Goal: Communication & Community: Answer question/provide support

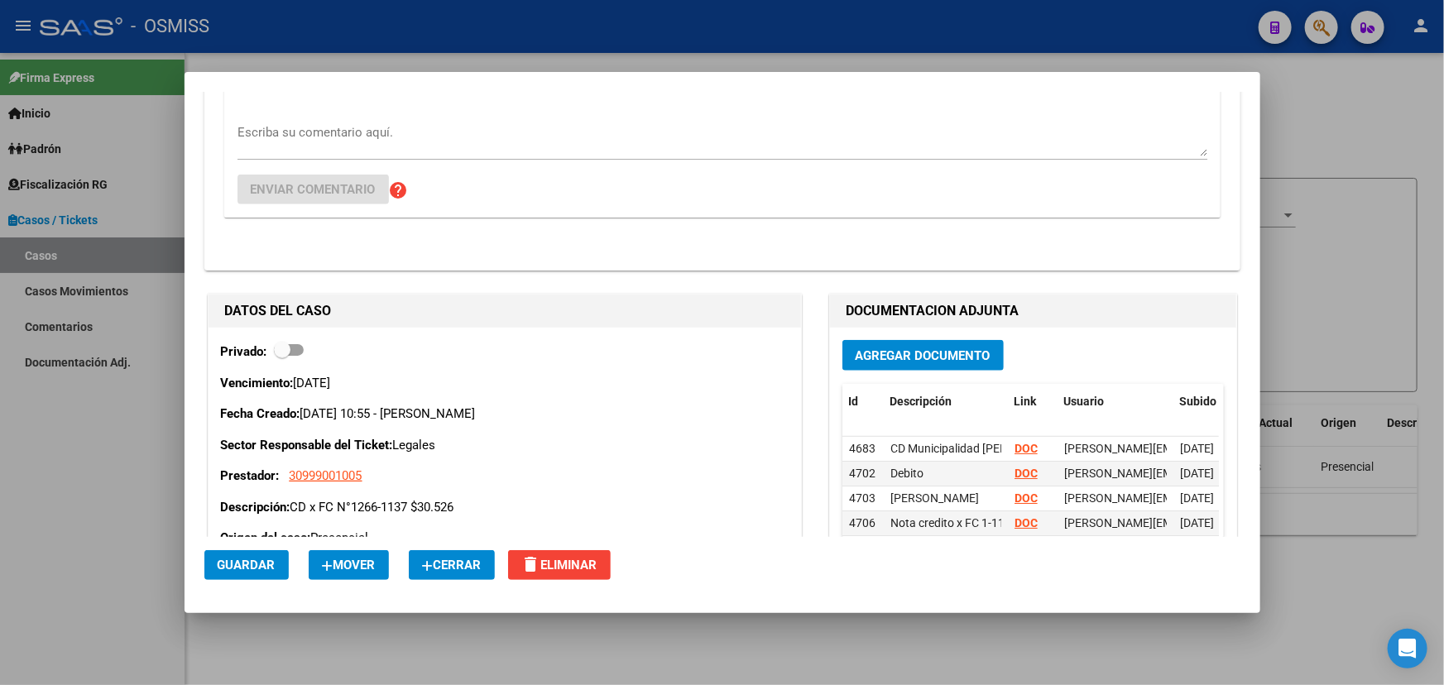
scroll to position [827, 0]
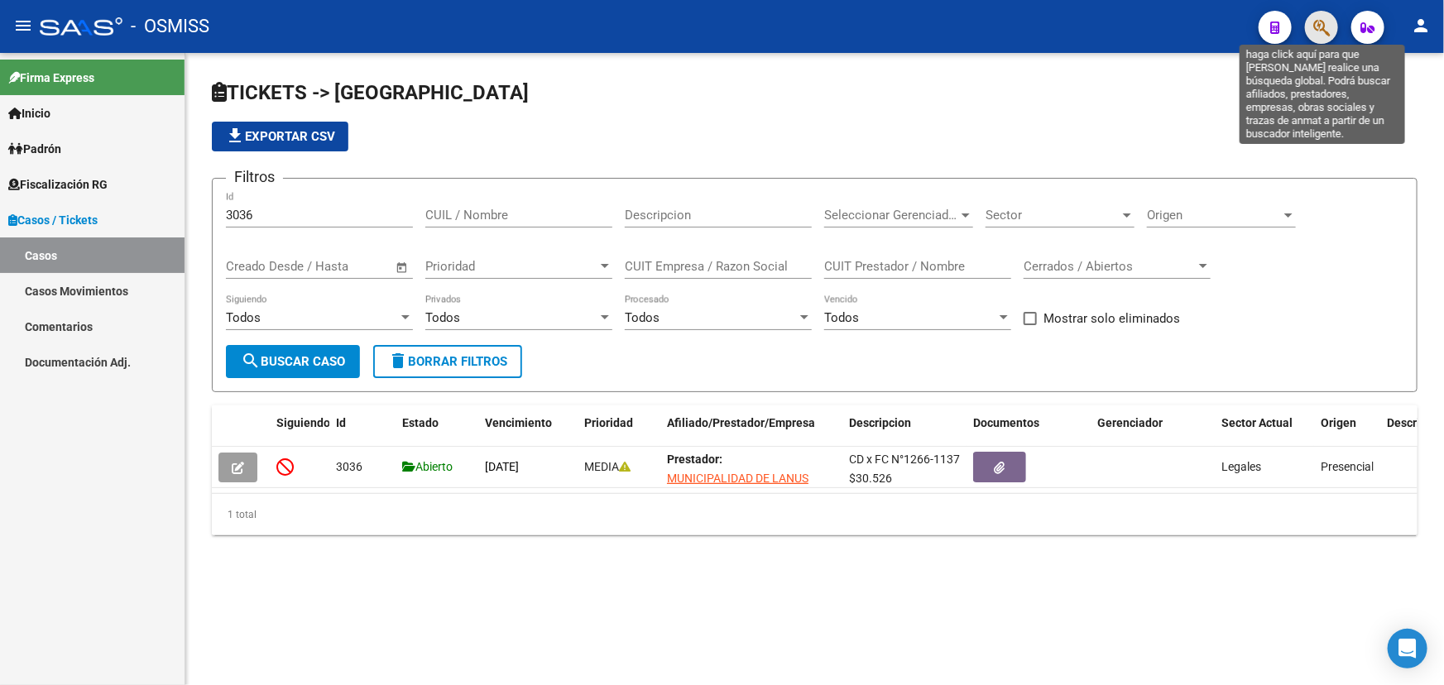
click at [1322, 20] on icon "button" at bounding box center [1321, 27] width 17 height 19
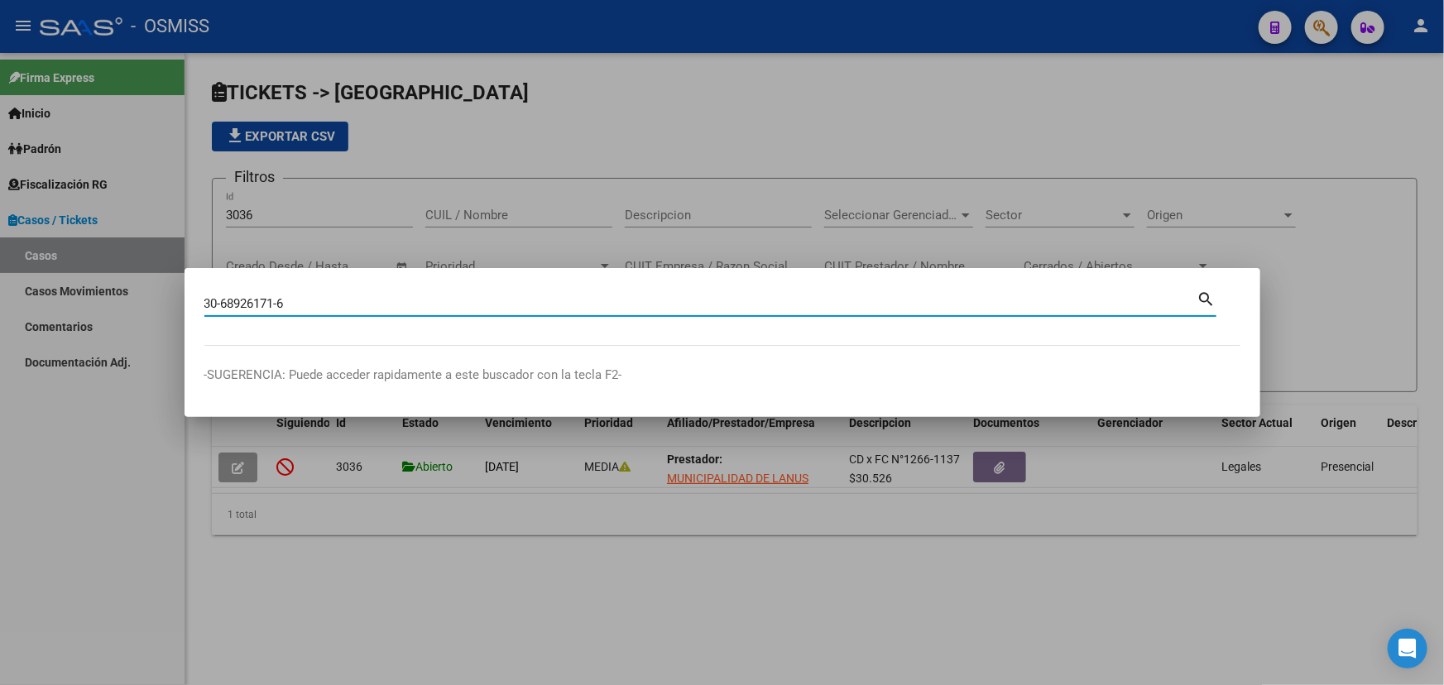
type input "30689261716"
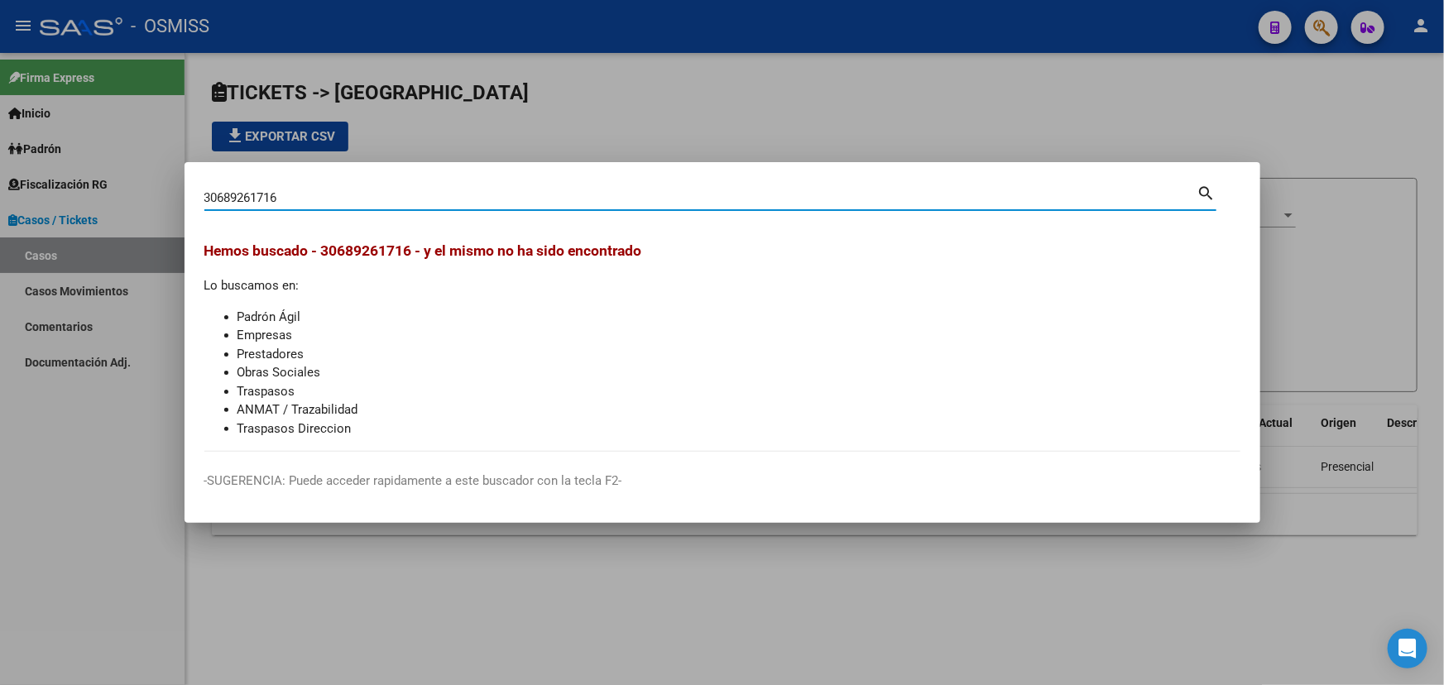
click at [395, 192] on input "30689261716" at bounding box center [700, 197] width 993 height 15
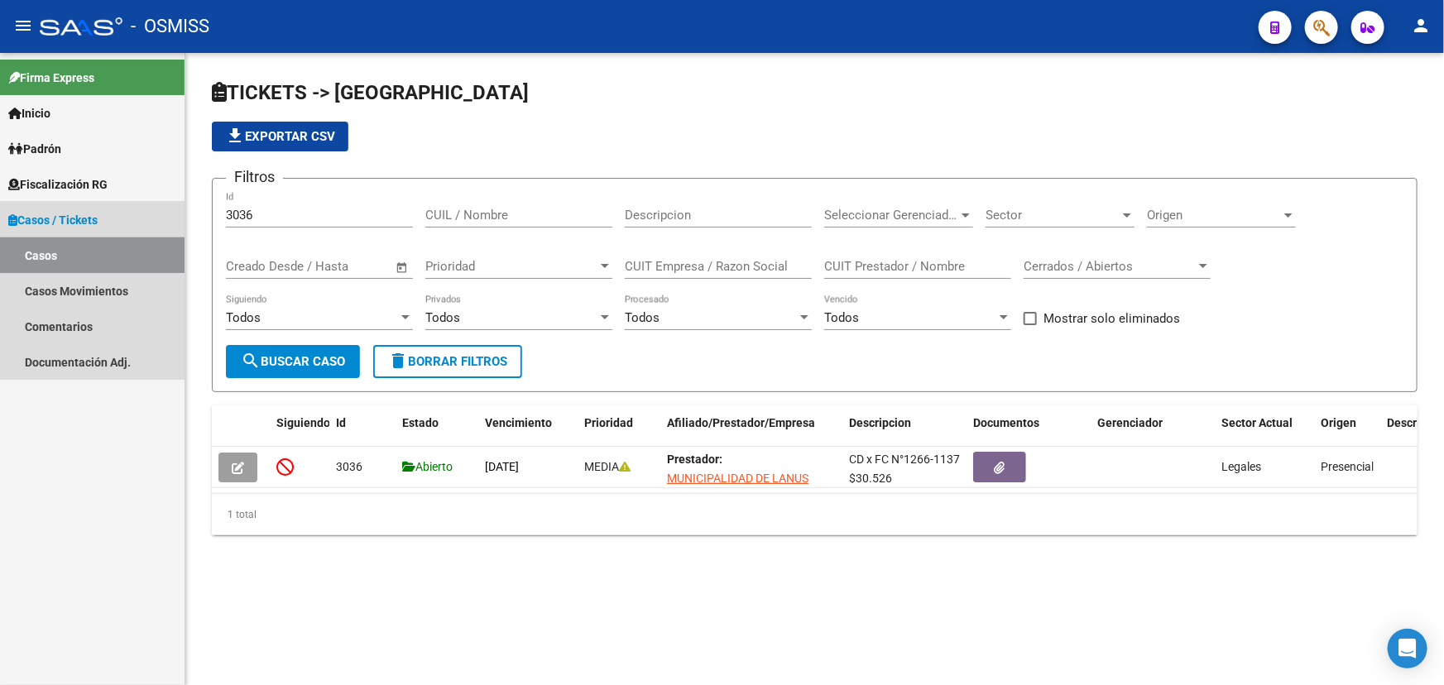
click at [70, 260] on link "Casos" at bounding box center [92, 255] width 184 height 36
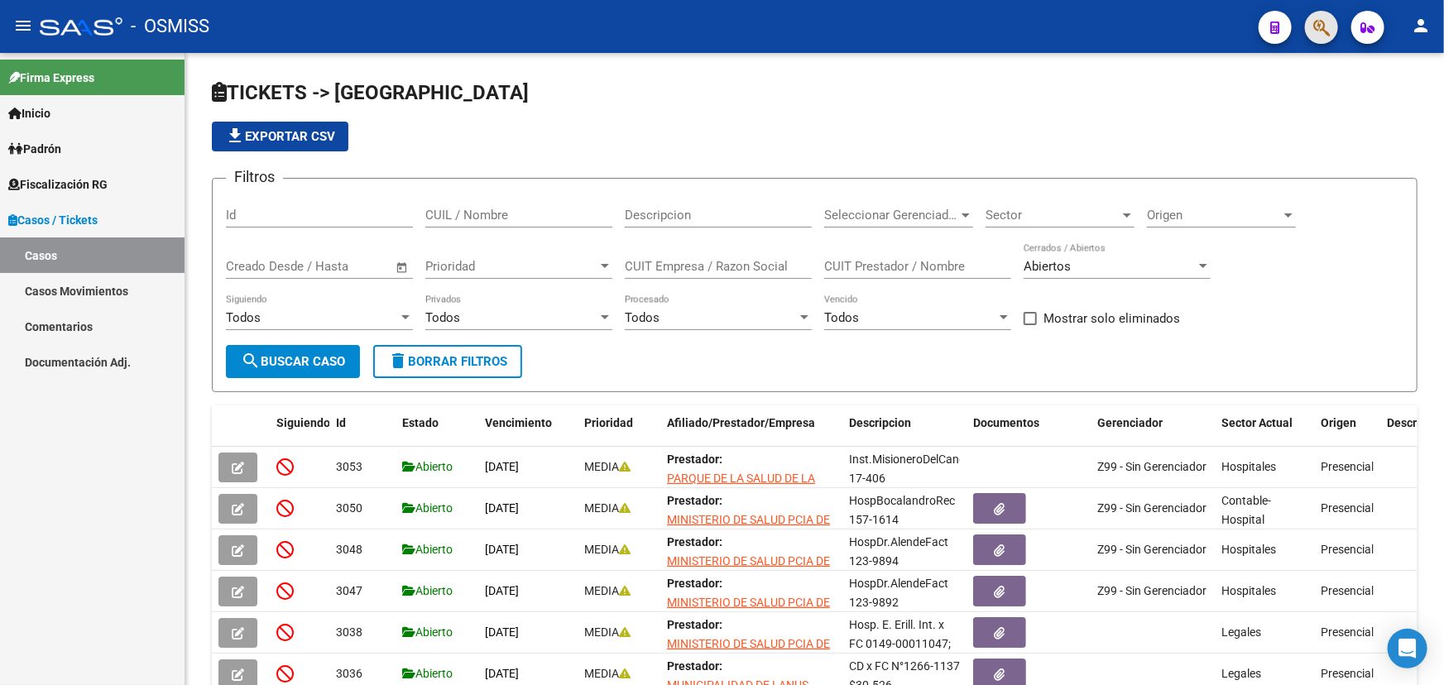
click at [1309, 21] on button "button" at bounding box center [1321, 27] width 33 height 33
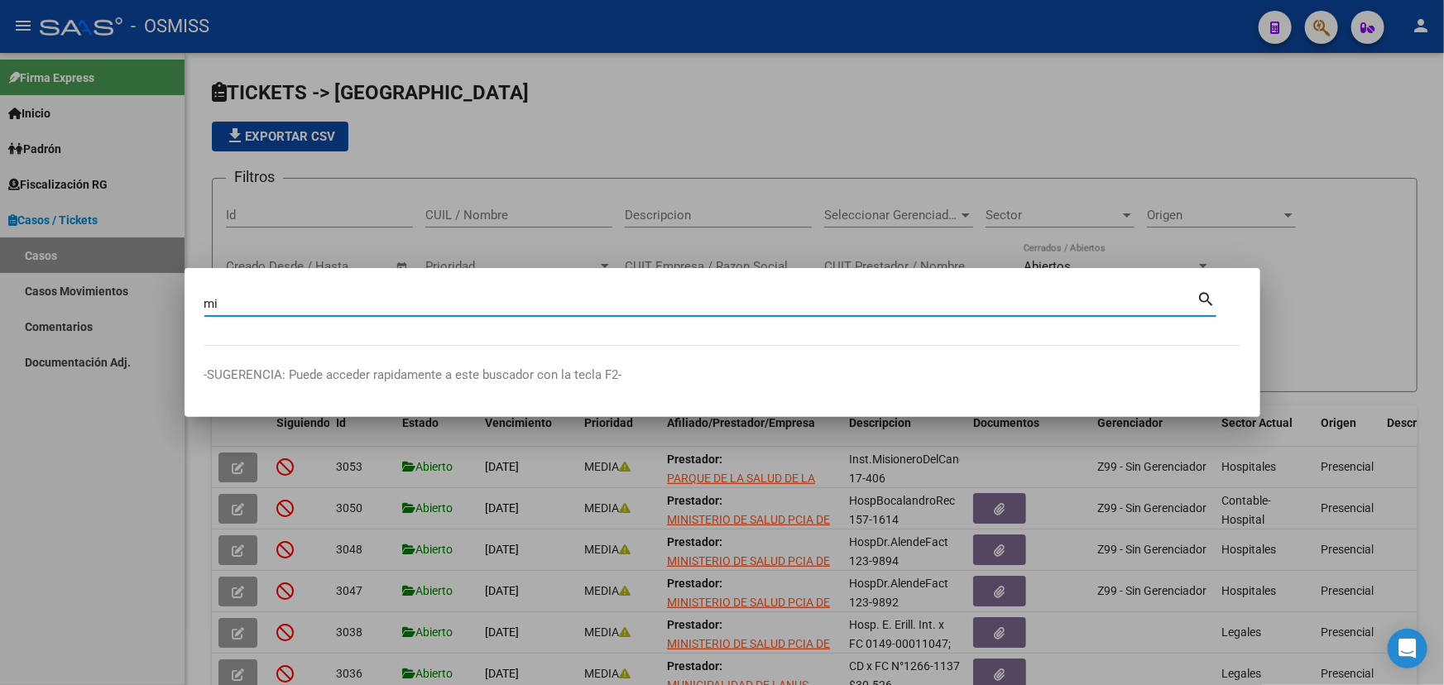
type input "m"
type input ","
type input "mendoza"
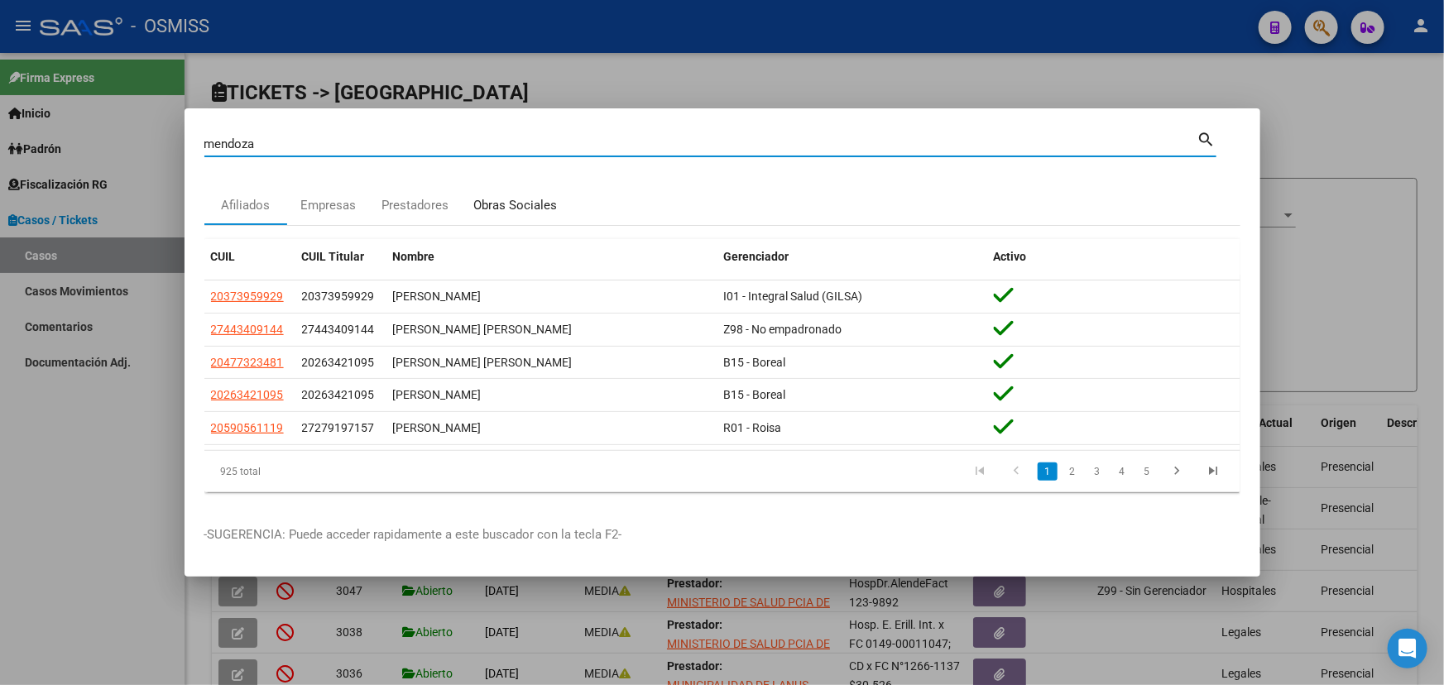
click at [519, 215] on div "Obras Sociales" at bounding box center [516, 205] width 84 height 19
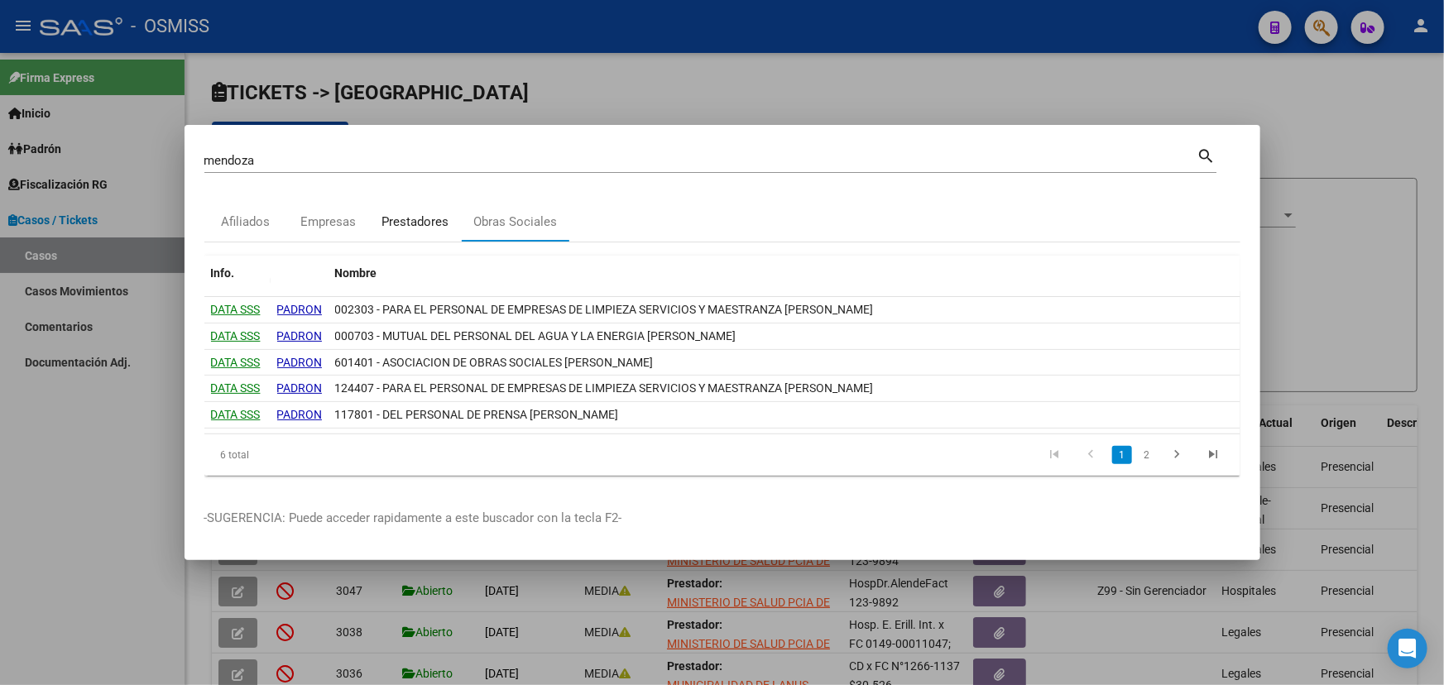
click at [409, 206] on div "Prestadores" at bounding box center [416, 222] width 92 height 40
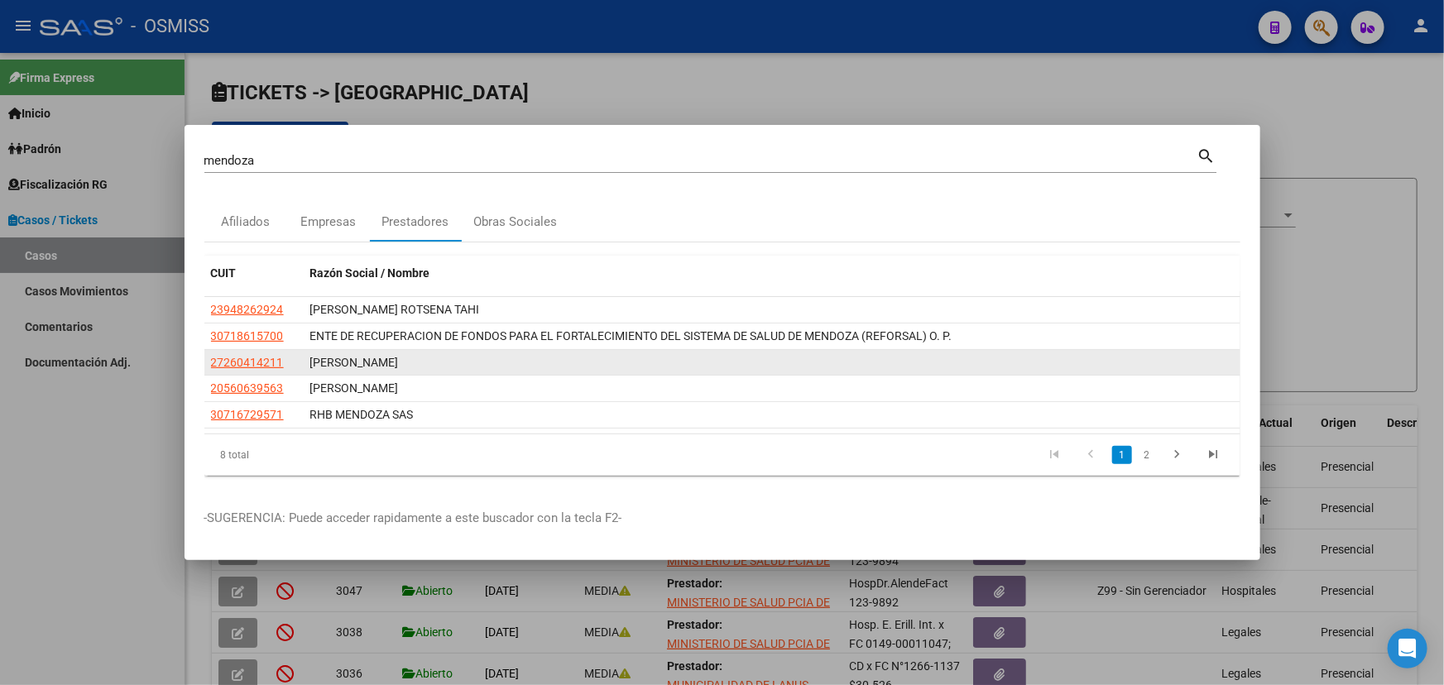
drag, startPoint x: 324, startPoint y: 372, endPoint x: 486, endPoint y: 371, distance: 162.1
click at [486, 371] on datatable-body-cell "MENDOZA MARISOL ELEONORA" at bounding box center [772, 363] width 936 height 26
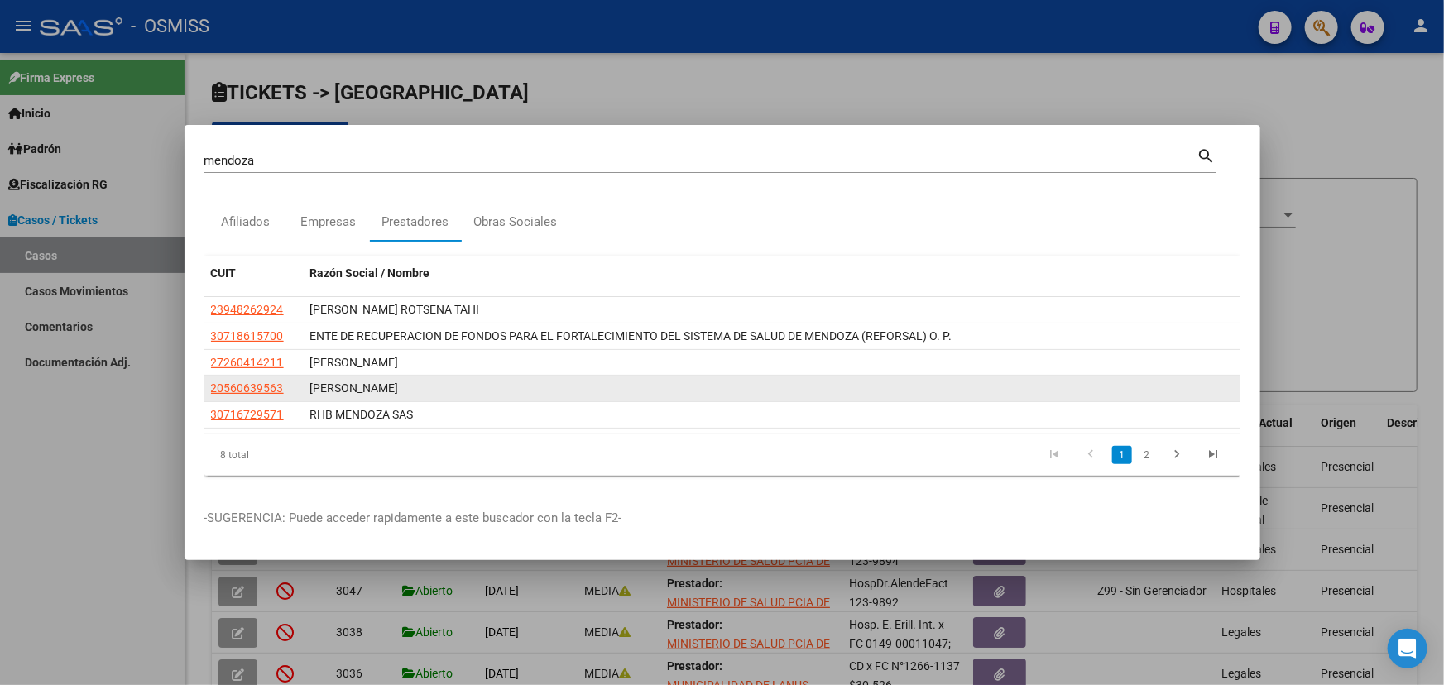
drag, startPoint x: 534, startPoint y: 386, endPoint x: 363, endPoint y: 378, distance: 171.4
click at [359, 369] on datatable-scroller "23948262924 ARRIECHE MENDOZA ROTSENA TAHI 30718615700 ENTE DE RECUPERACION DE F…" at bounding box center [722, 363] width 1036 height 132
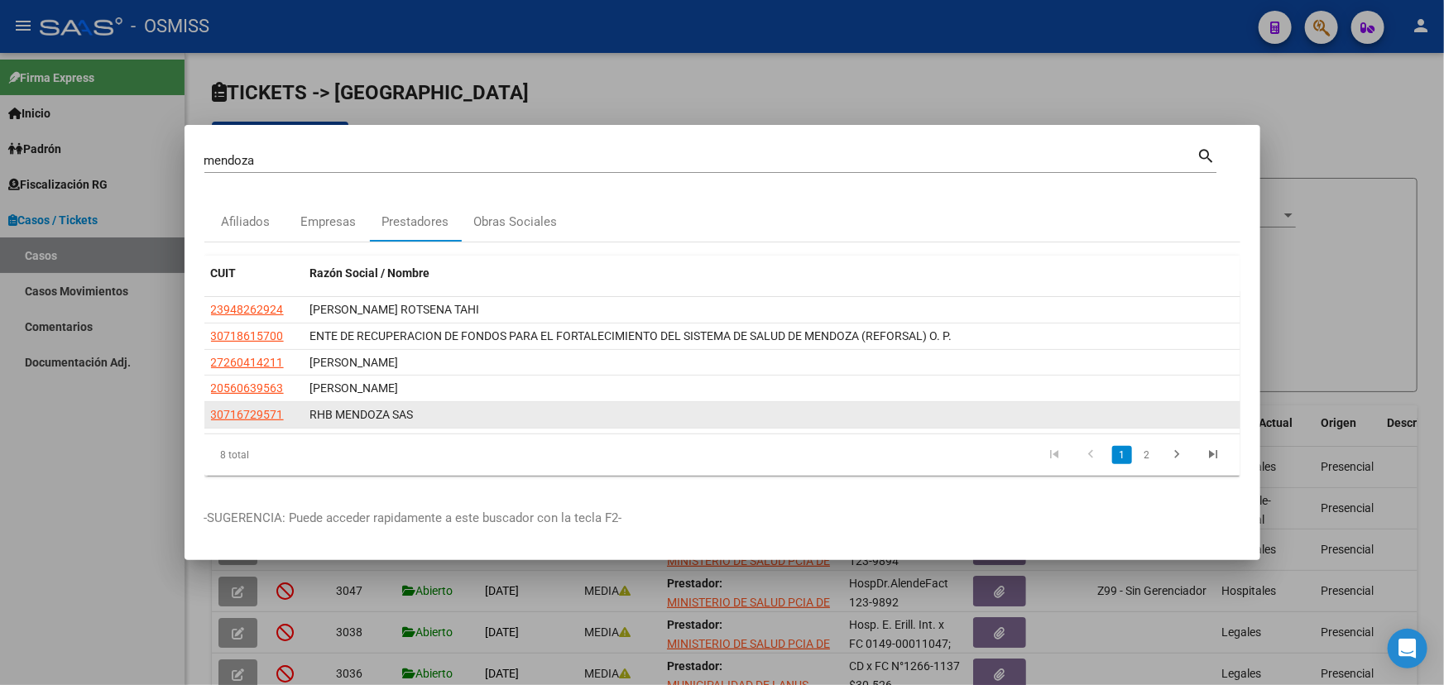
click at [382, 409] on div "RHB MENDOZA SAS" at bounding box center [771, 414] width 923 height 19
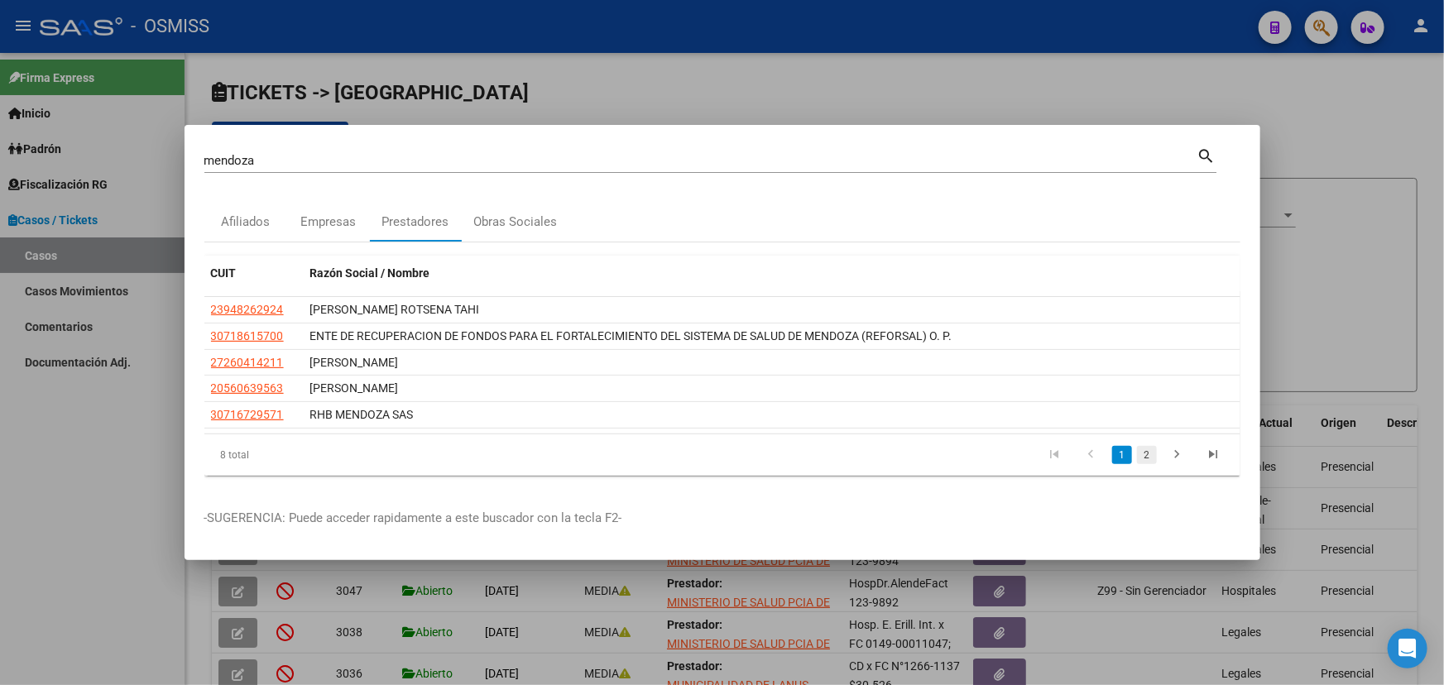
click at [1145, 457] on link "2" at bounding box center [1147, 455] width 20 height 18
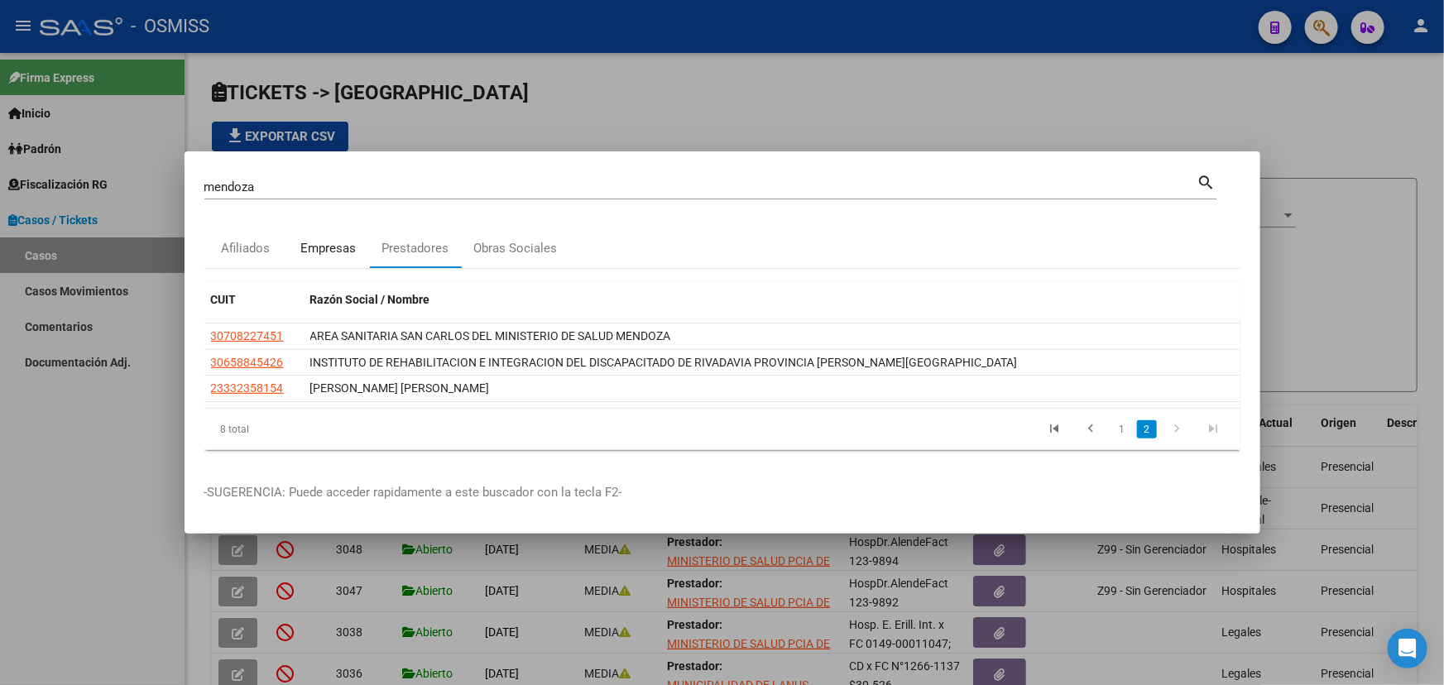
click at [335, 251] on div "Empresas" at bounding box center [327, 248] width 55 height 19
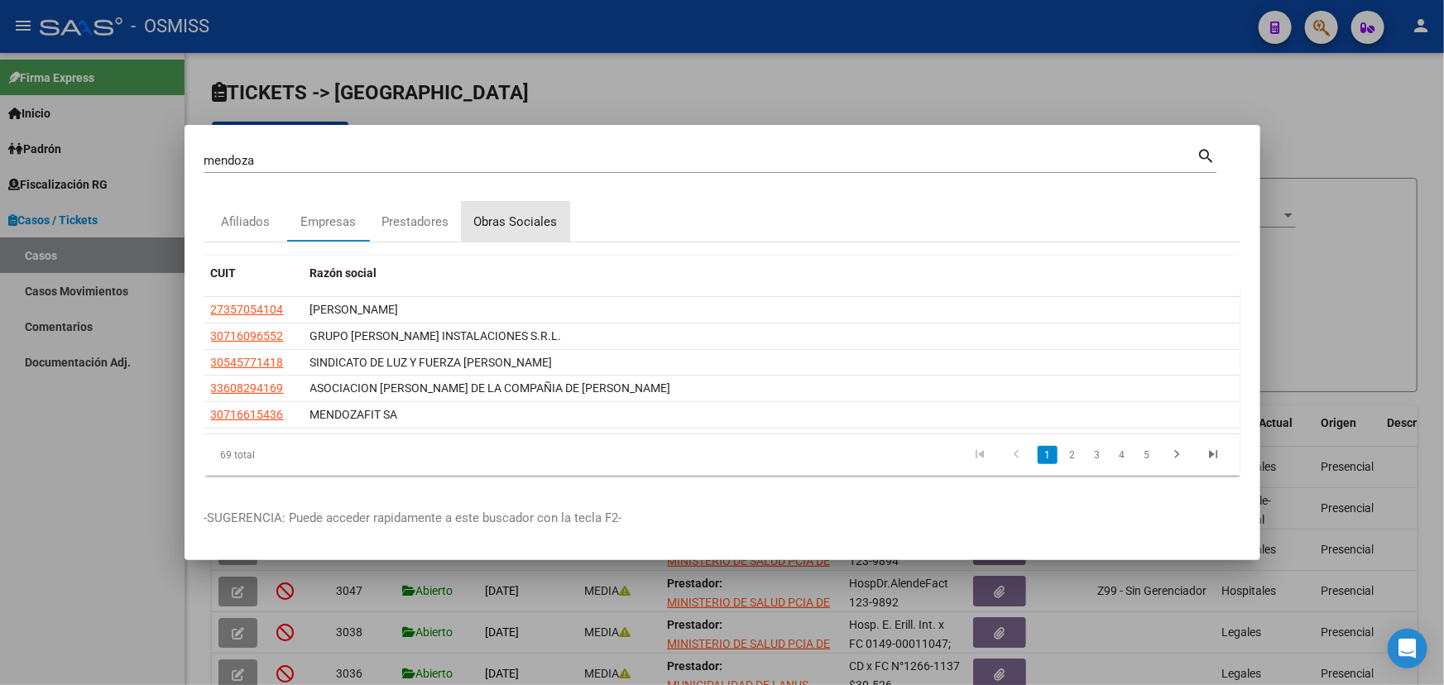
click at [526, 207] on div "Obras Sociales" at bounding box center [516, 222] width 108 height 40
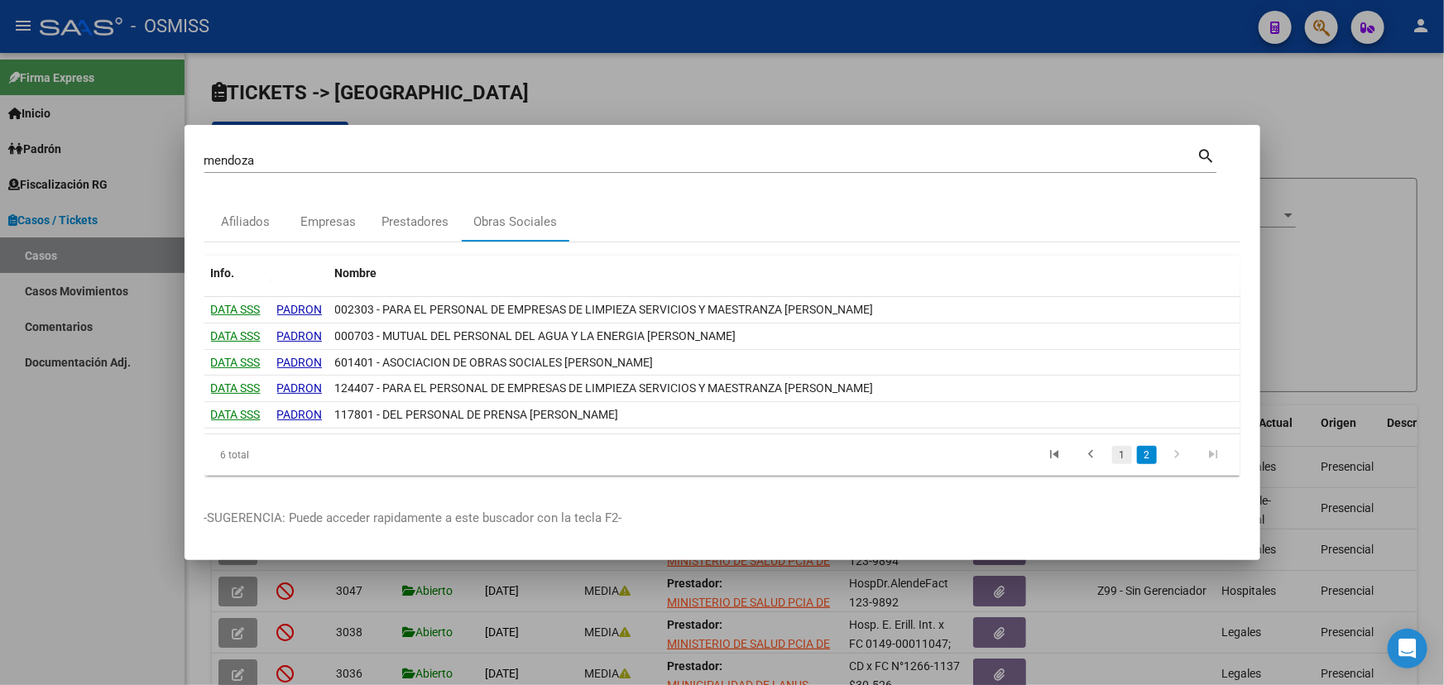
click at [1125, 455] on link "1" at bounding box center [1122, 455] width 20 height 18
click at [385, 223] on div "Prestadores" at bounding box center [415, 222] width 67 height 19
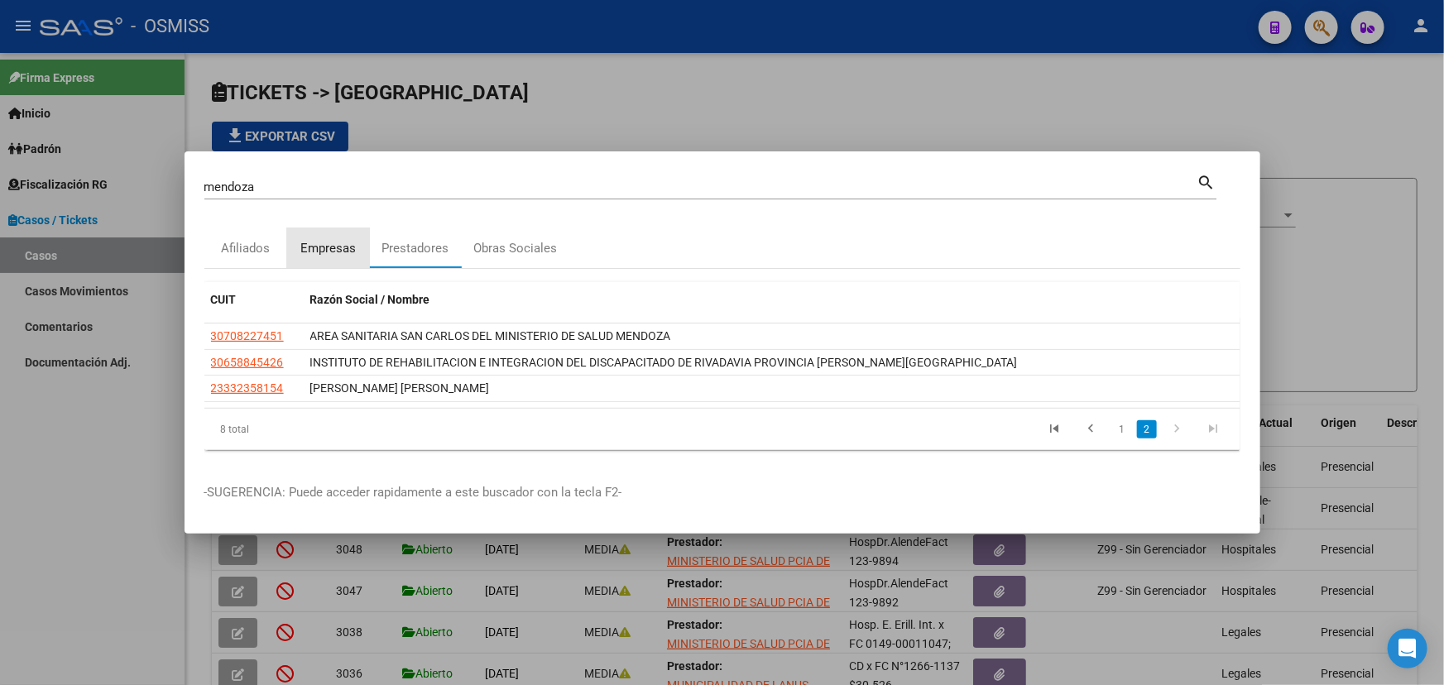
click at [323, 243] on div "Empresas" at bounding box center [327, 248] width 55 height 19
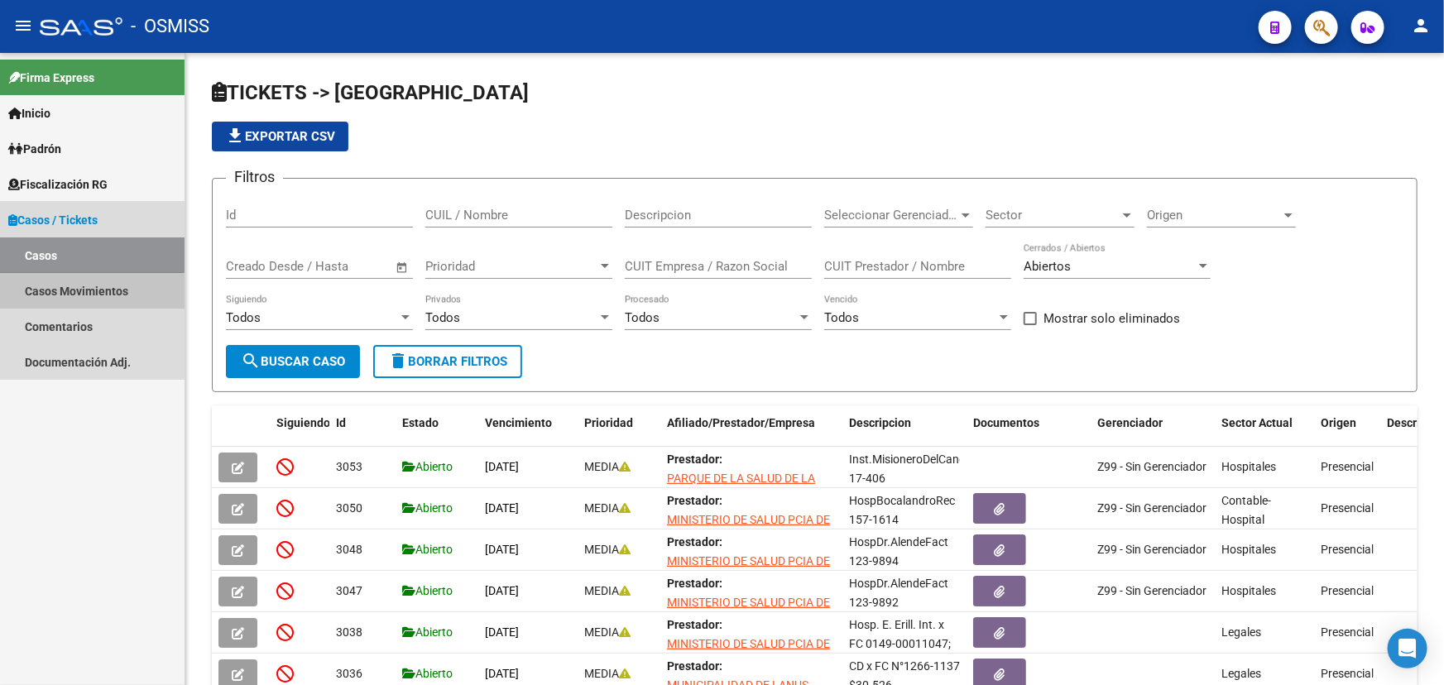
click at [65, 301] on link "Casos Movimientos" at bounding box center [92, 291] width 184 height 36
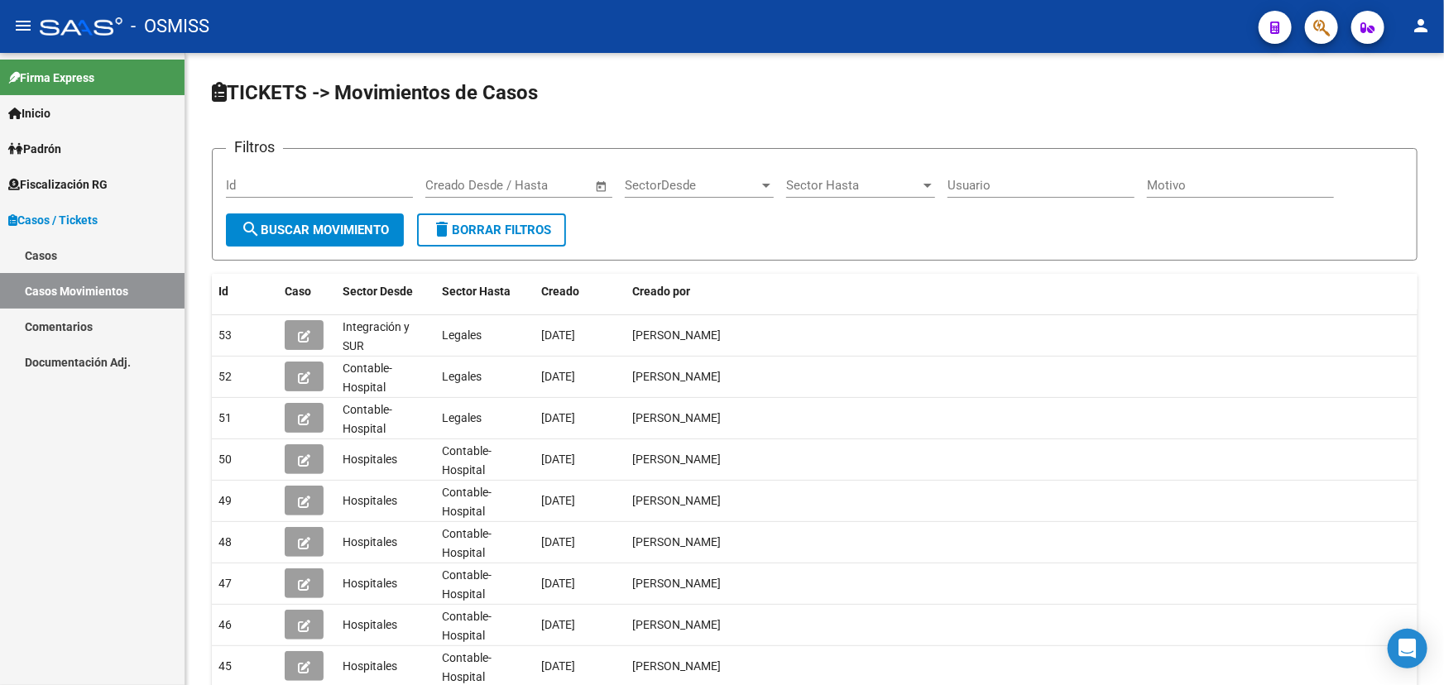
click at [65, 322] on link "Comentarios" at bounding box center [92, 327] width 184 height 36
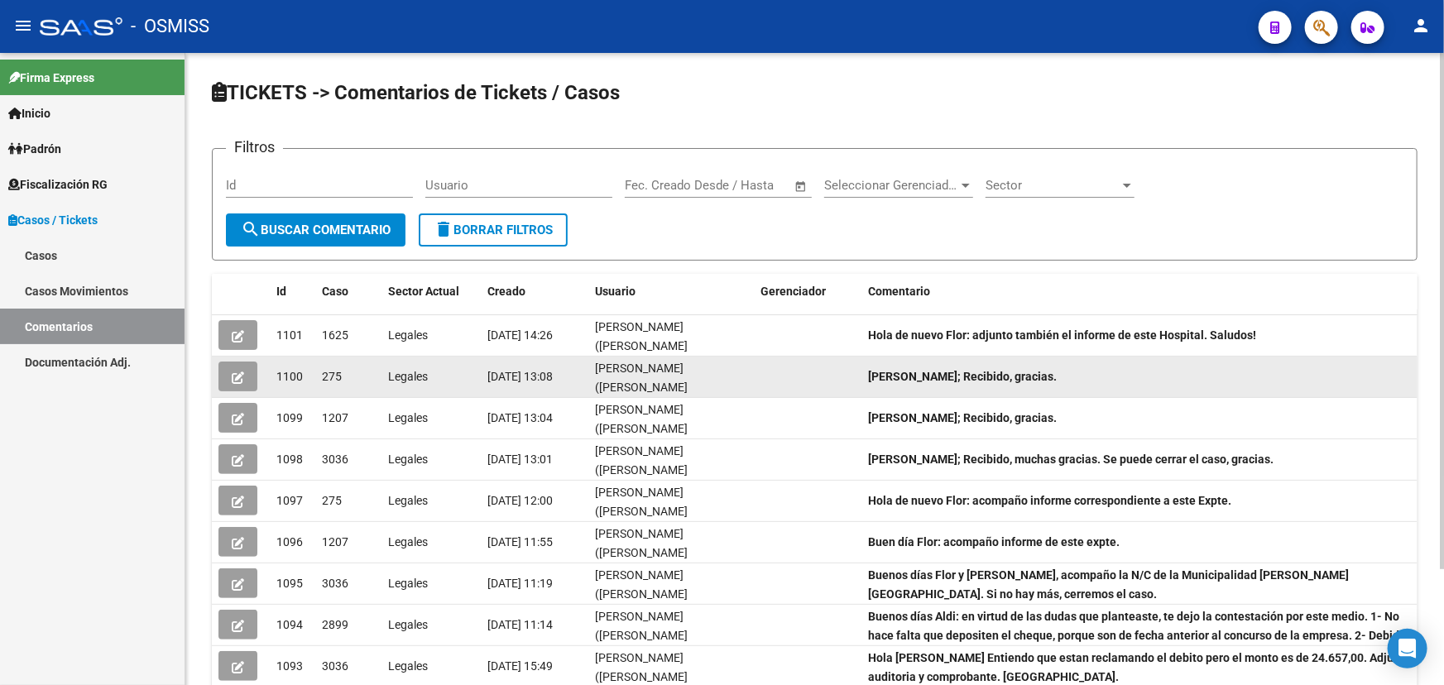
click at [237, 376] on icon "button" at bounding box center [238, 377] width 12 height 12
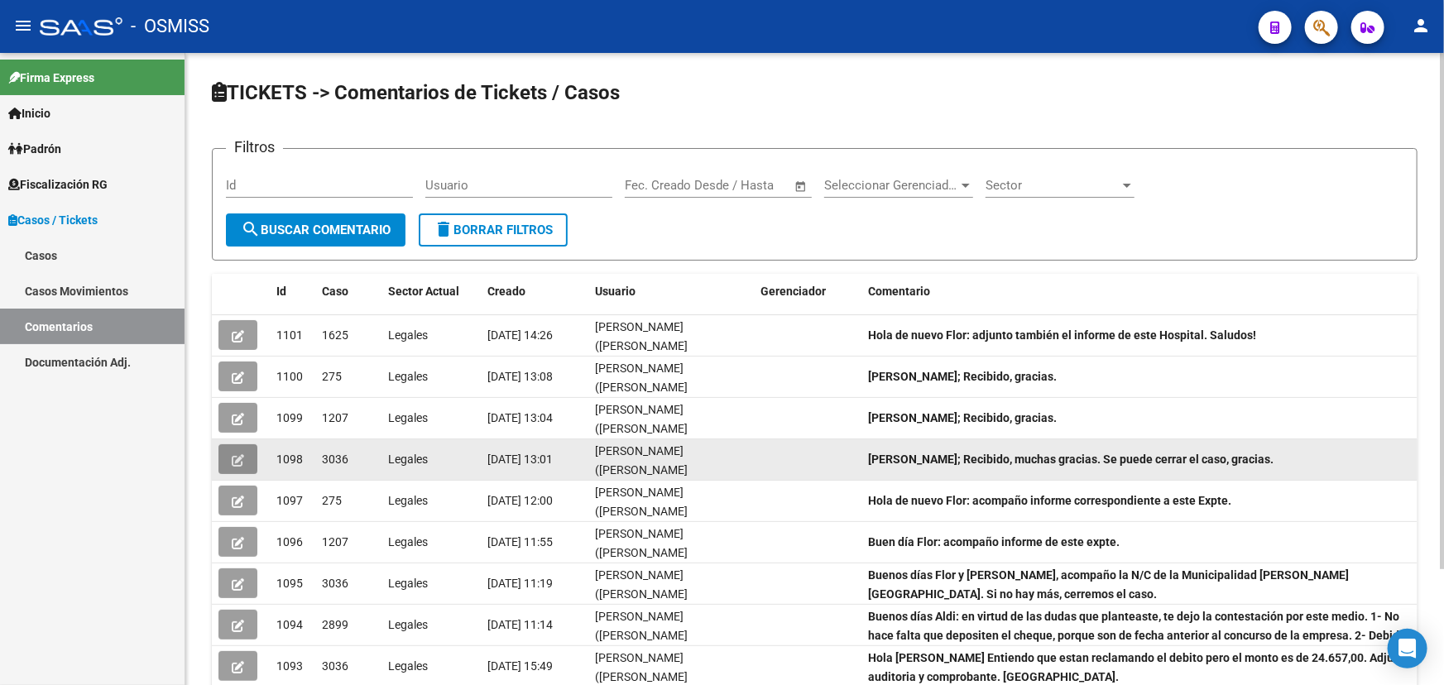
click at [242, 457] on icon "button" at bounding box center [238, 460] width 12 height 12
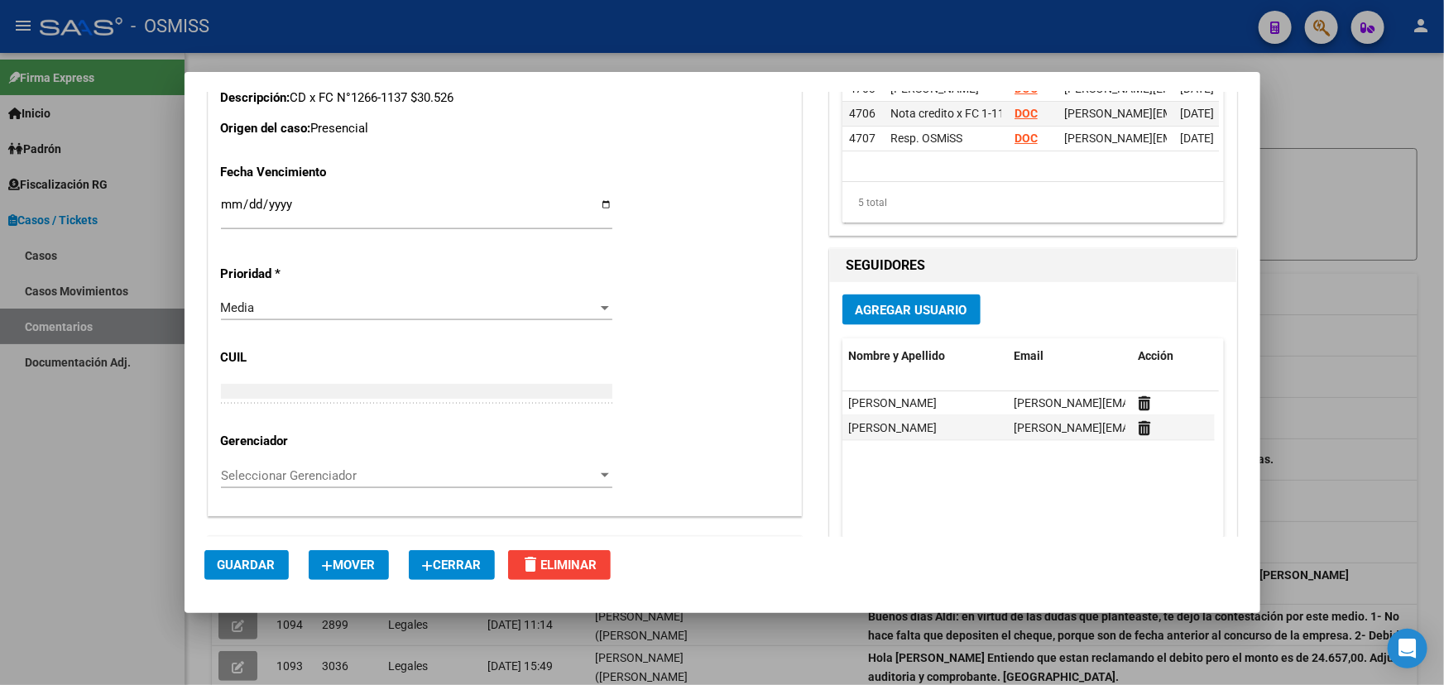
scroll to position [1203, 0]
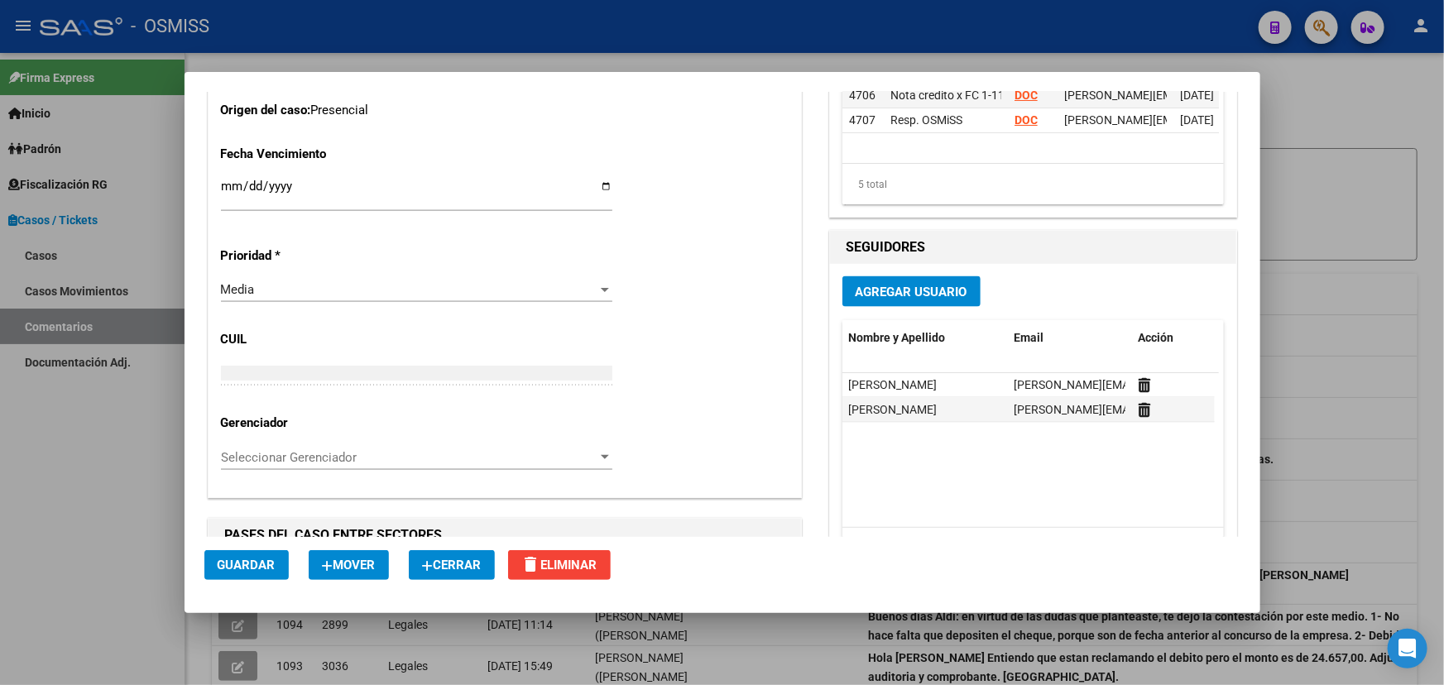
click at [465, 566] on span "Cerrar" at bounding box center [452, 565] width 60 height 15
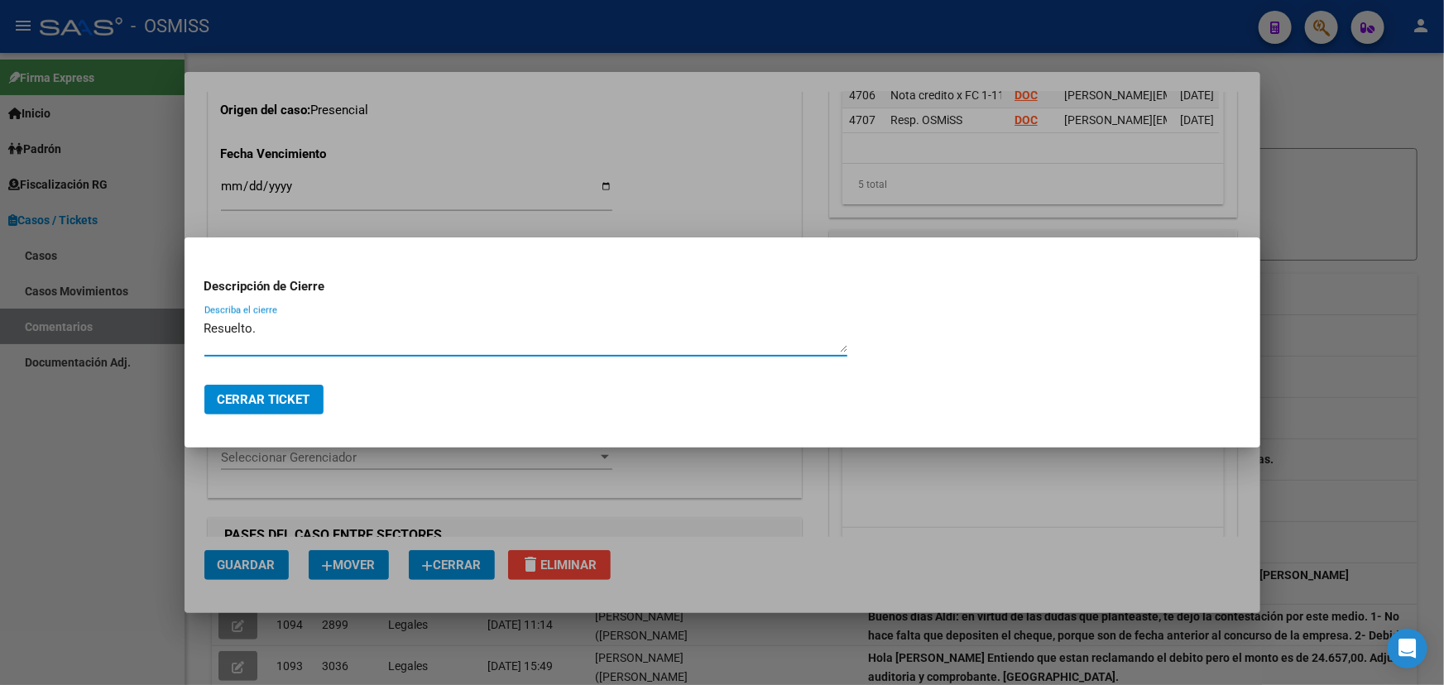
type textarea "Resuelto."
click at [282, 413] on button "Cerrar Ticket" at bounding box center [263, 400] width 119 height 30
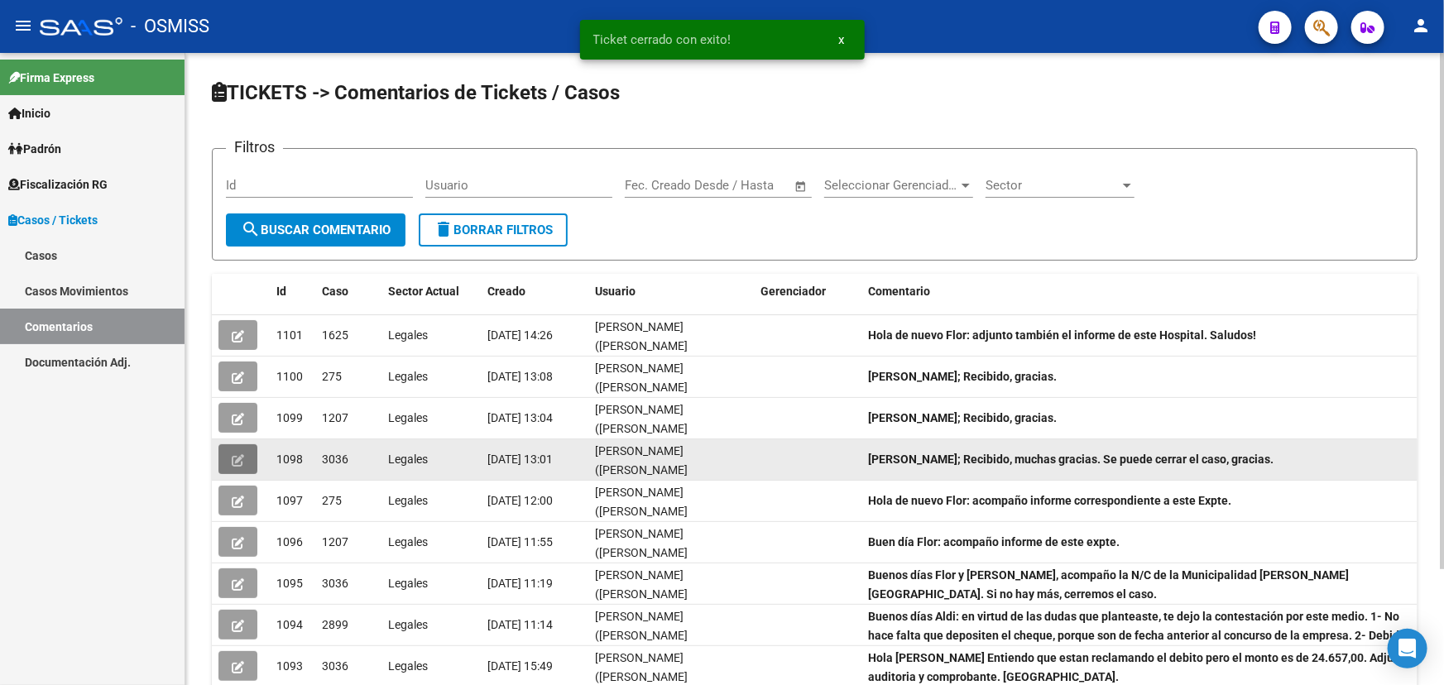
click at [229, 457] on button "button" at bounding box center [237, 459] width 39 height 30
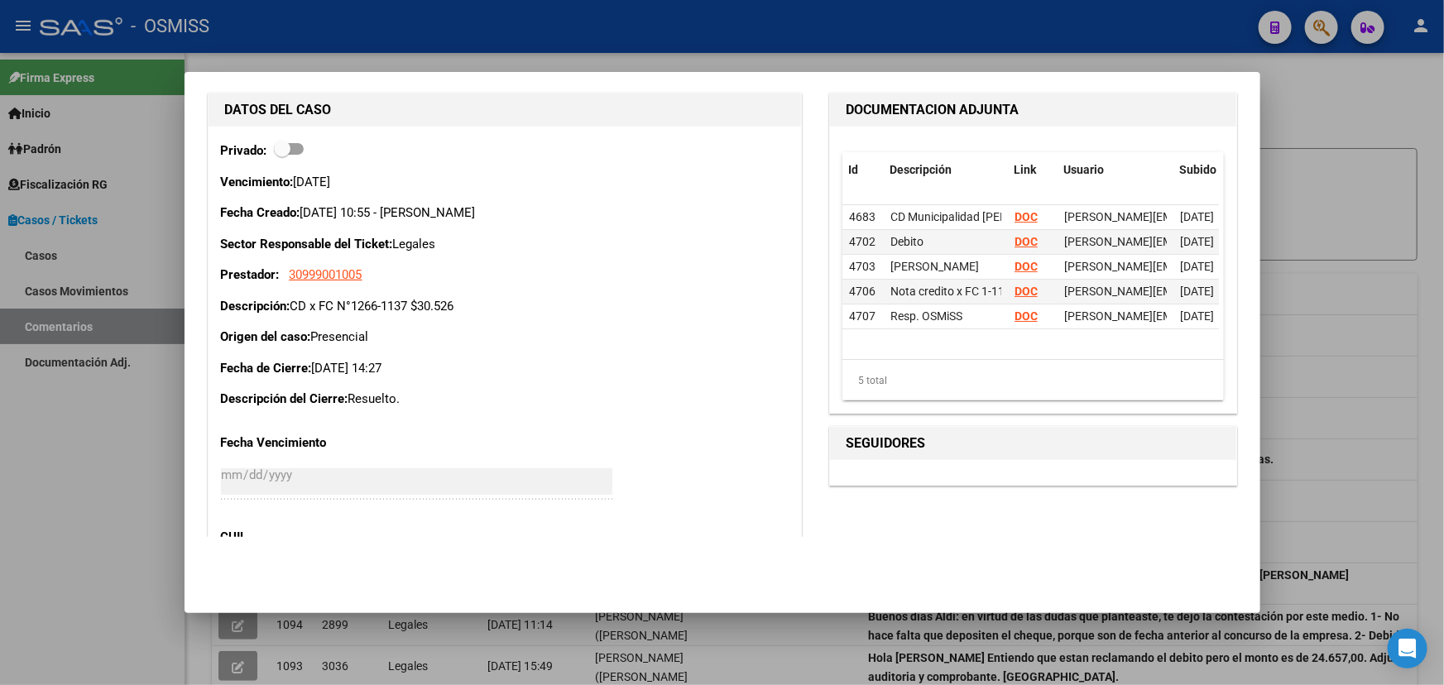
scroll to position [977, 0]
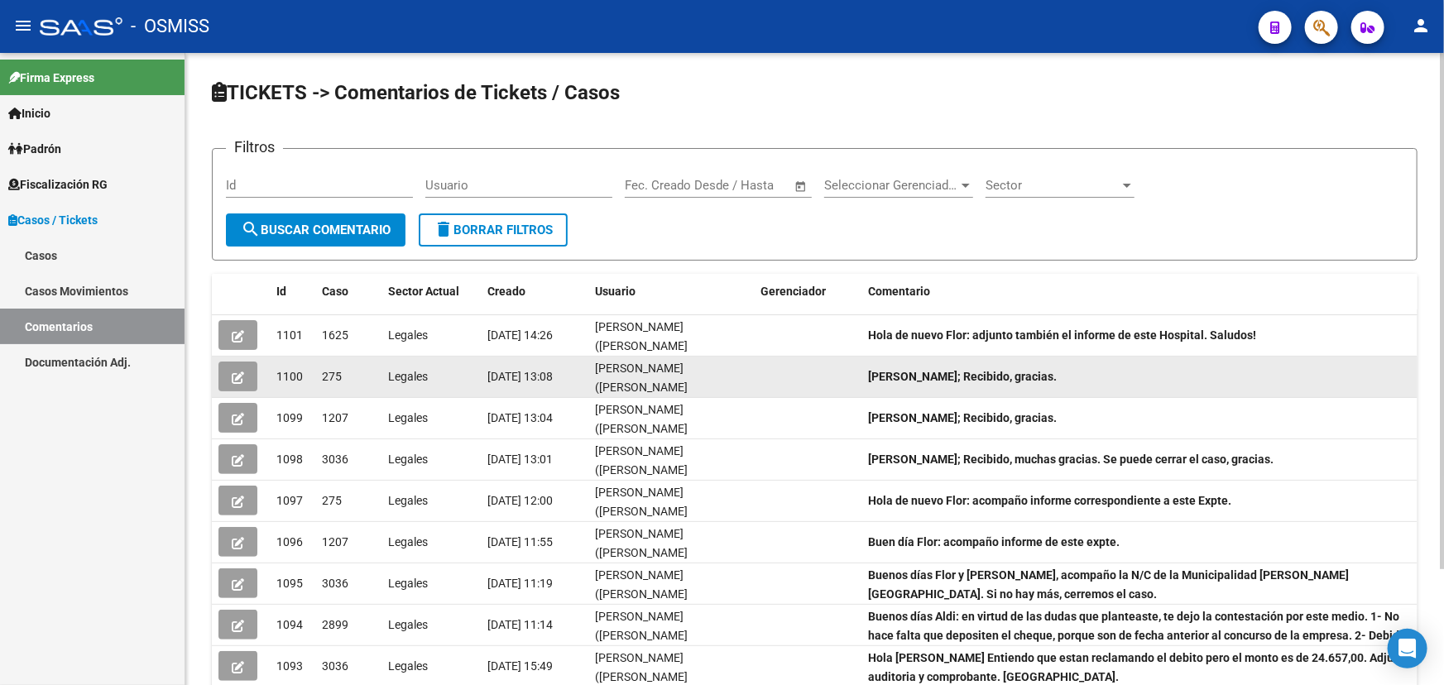
drag, startPoint x: 903, startPoint y: 353, endPoint x: 1273, endPoint y: 369, distance: 370.1
click at [1221, 371] on datatable-scroller "1101 1625 Legales 15/09/2025 14:26 Fany Bracho (fany.bracho@osmiss.org.ar) Hola…" at bounding box center [814, 522] width 1205 height 414
click at [1320, 363] on datatable-body-cell "Hola Fany; Recibido, gracias." at bounding box center [1139, 377] width 556 height 41
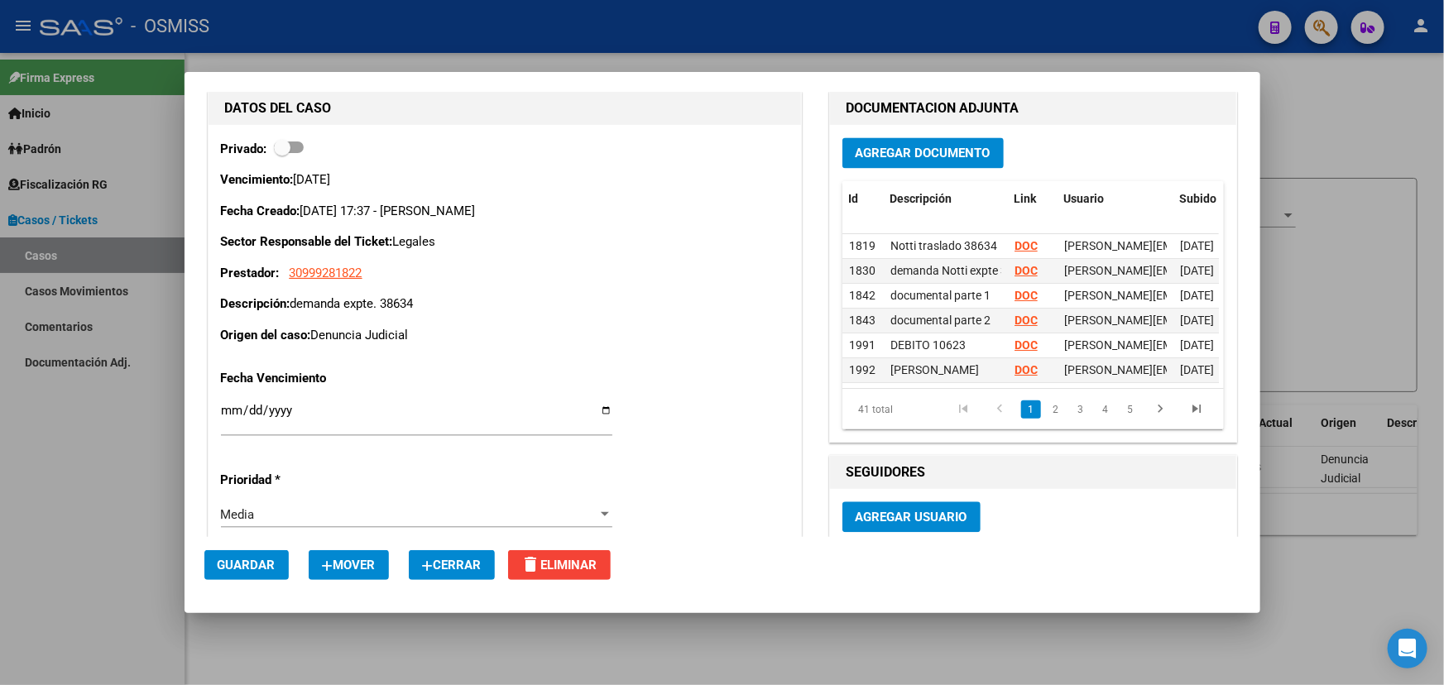
scroll to position [1361, 0]
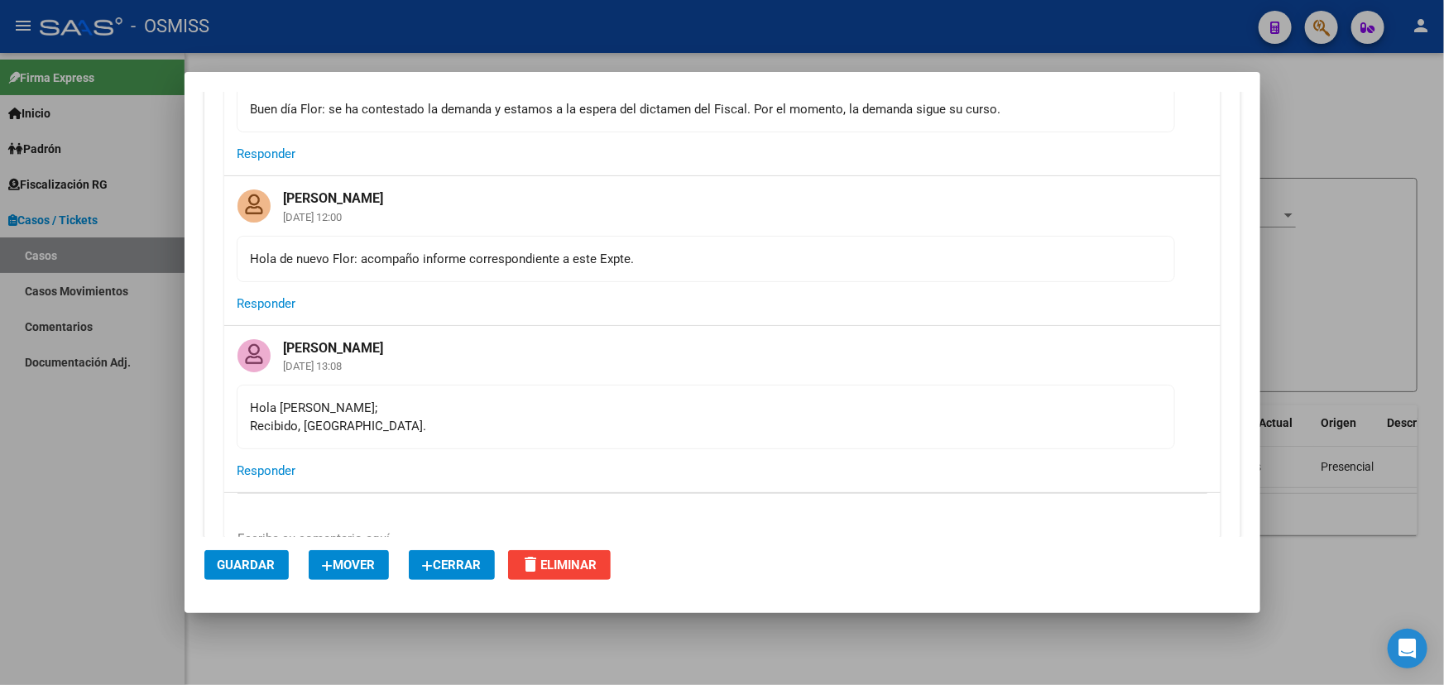
scroll to position [6594, 0]
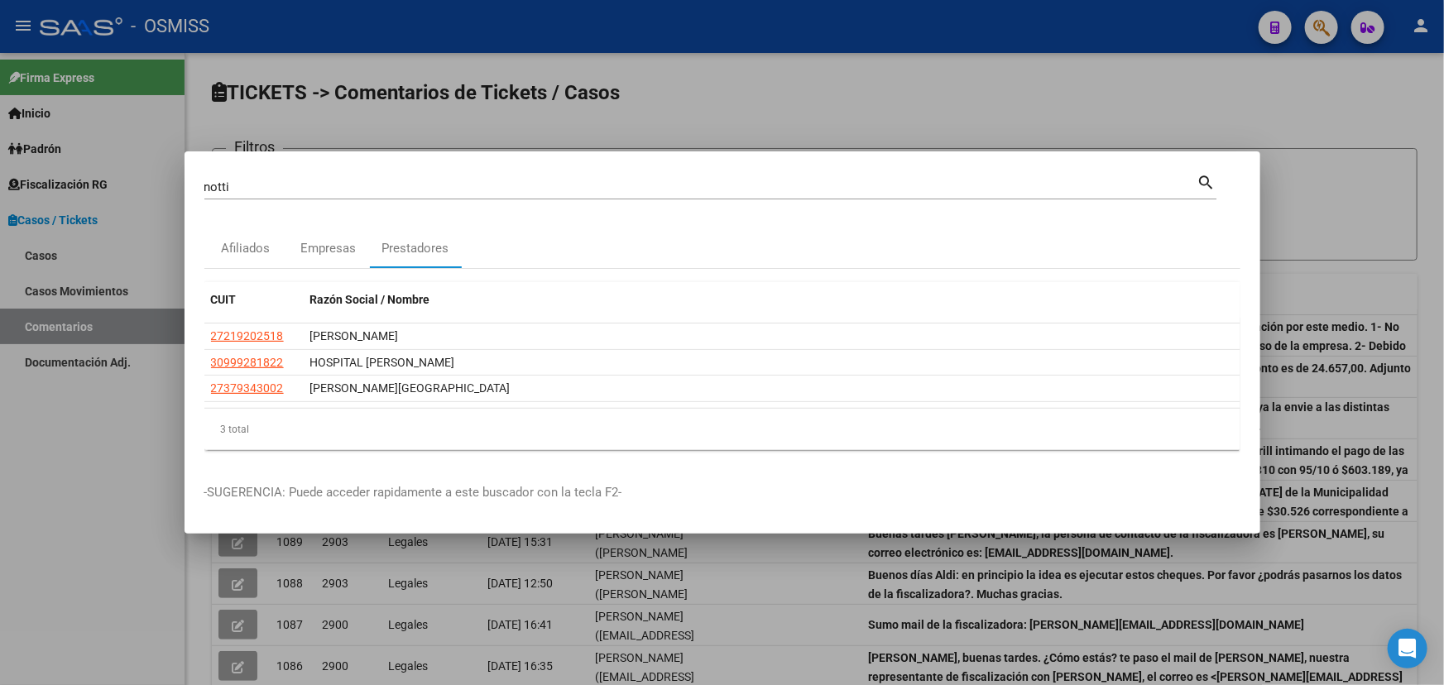
drag, startPoint x: 211, startPoint y: 197, endPoint x: 89, endPoint y: 220, distance: 123.8
click at [90, 218] on div "notti Buscar (apellido, dni, cuil, nro traspaso, cuit, obra social) search Afil…" at bounding box center [722, 342] width 1444 height 685
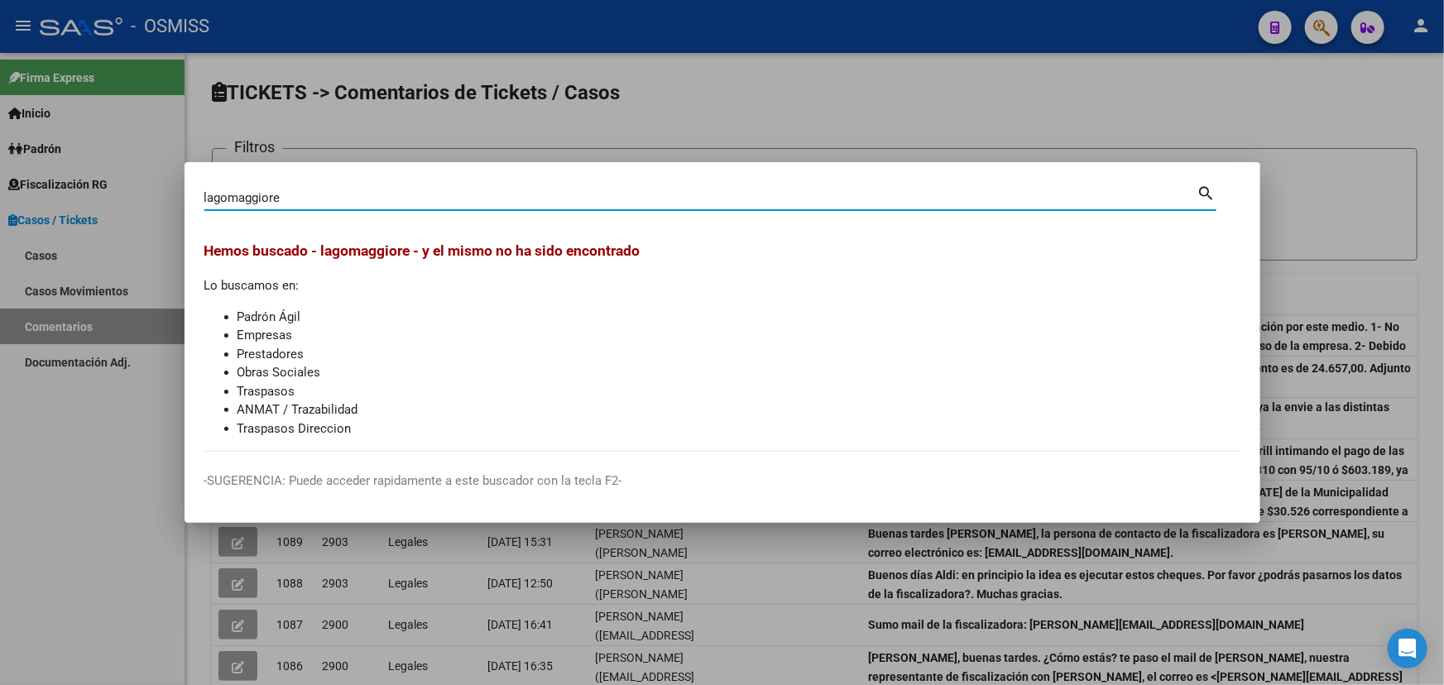
type input "lagomaggiore"
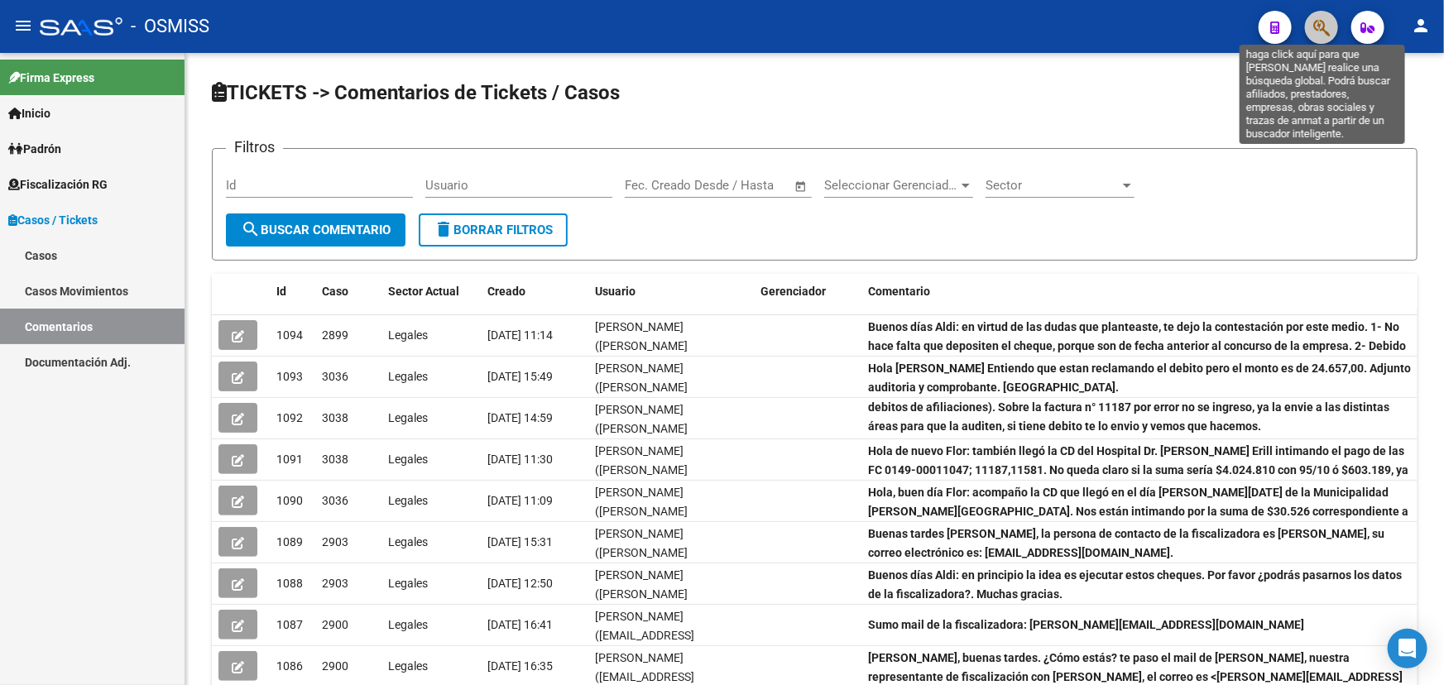
click at [1313, 27] on icon "button" at bounding box center [1321, 27] width 17 height 19
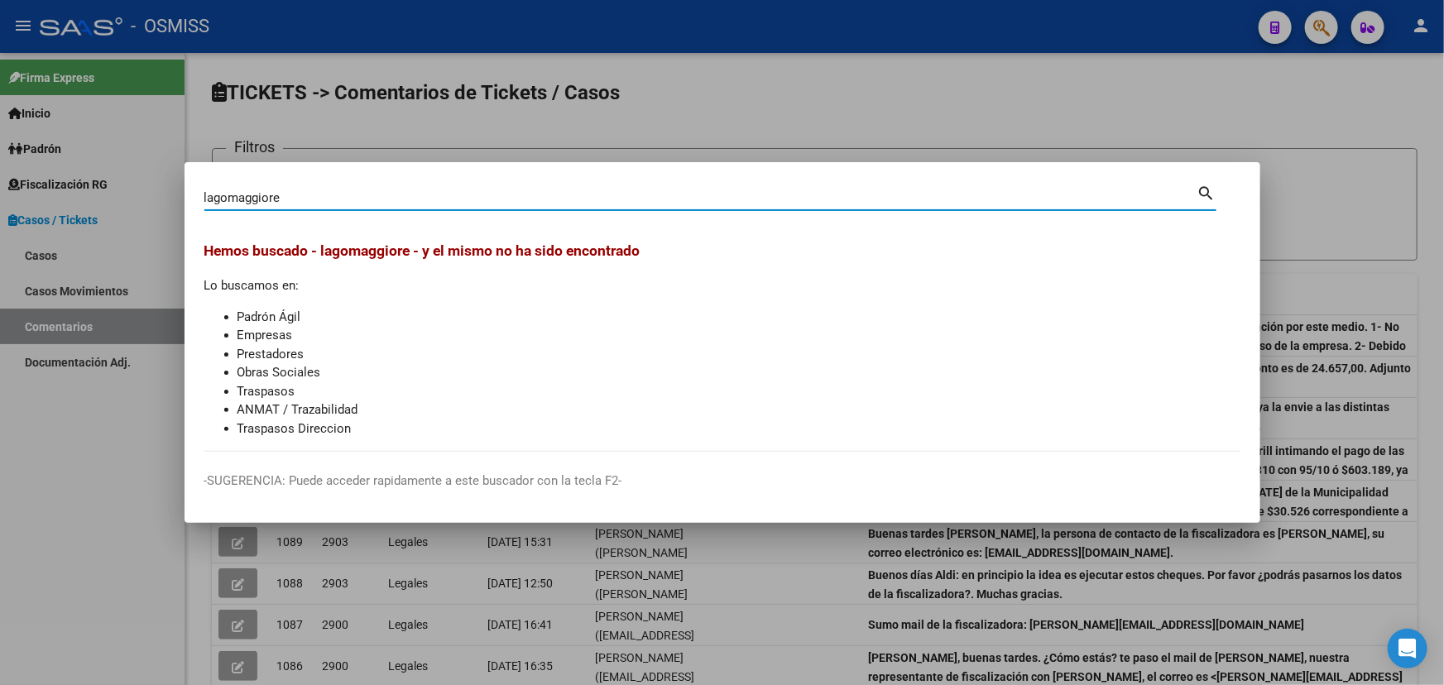
click at [251, 192] on input "lagomaggiore" at bounding box center [700, 197] width 993 height 15
type input "lagomagiore"
drag, startPoint x: 356, startPoint y: 190, endPoint x: 79, endPoint y: 231, distance: 279.3
click at [97, 227] on div "lagomagiore Buscar (apellido, dni, cuil, nro traspaso, cuit, obra social) searc…" at bounding box center [722, 342] width 1444 height 685
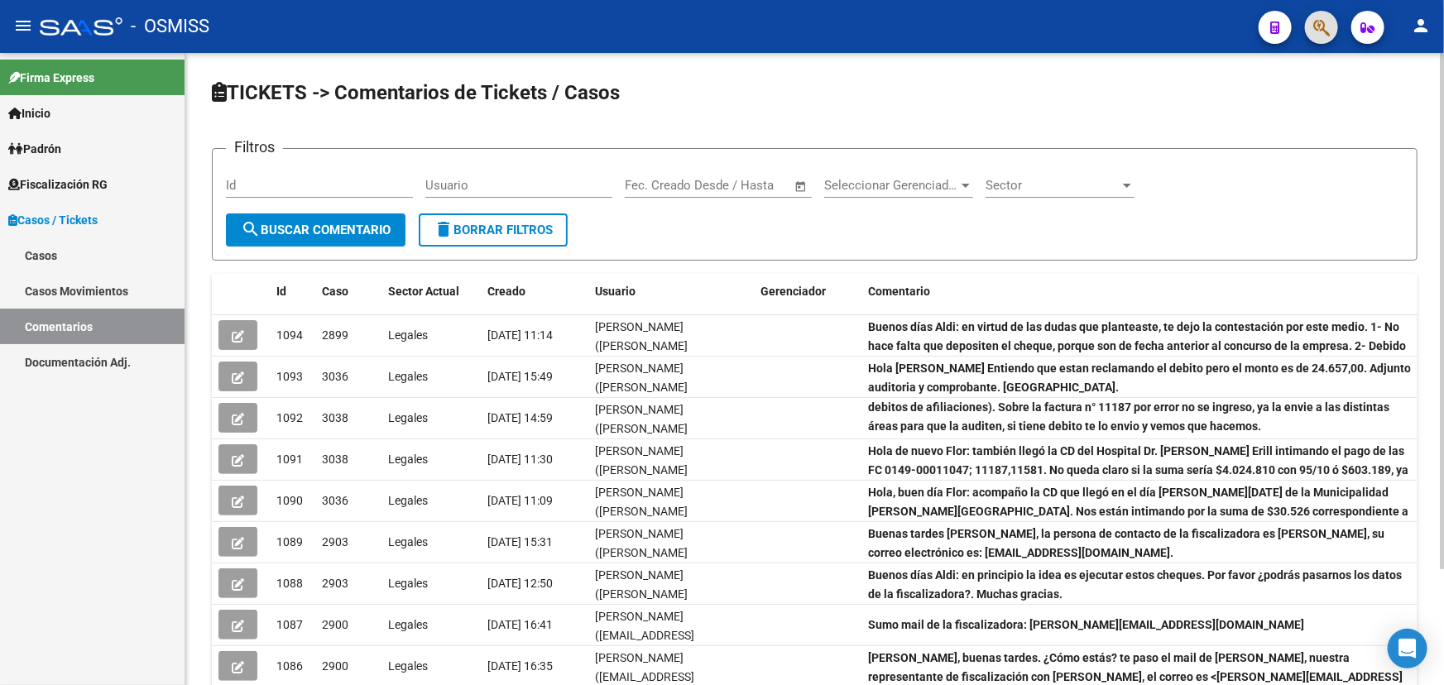
click at [283, 181] on input "Id" at bounding box center [319, 185] width 187 height 15
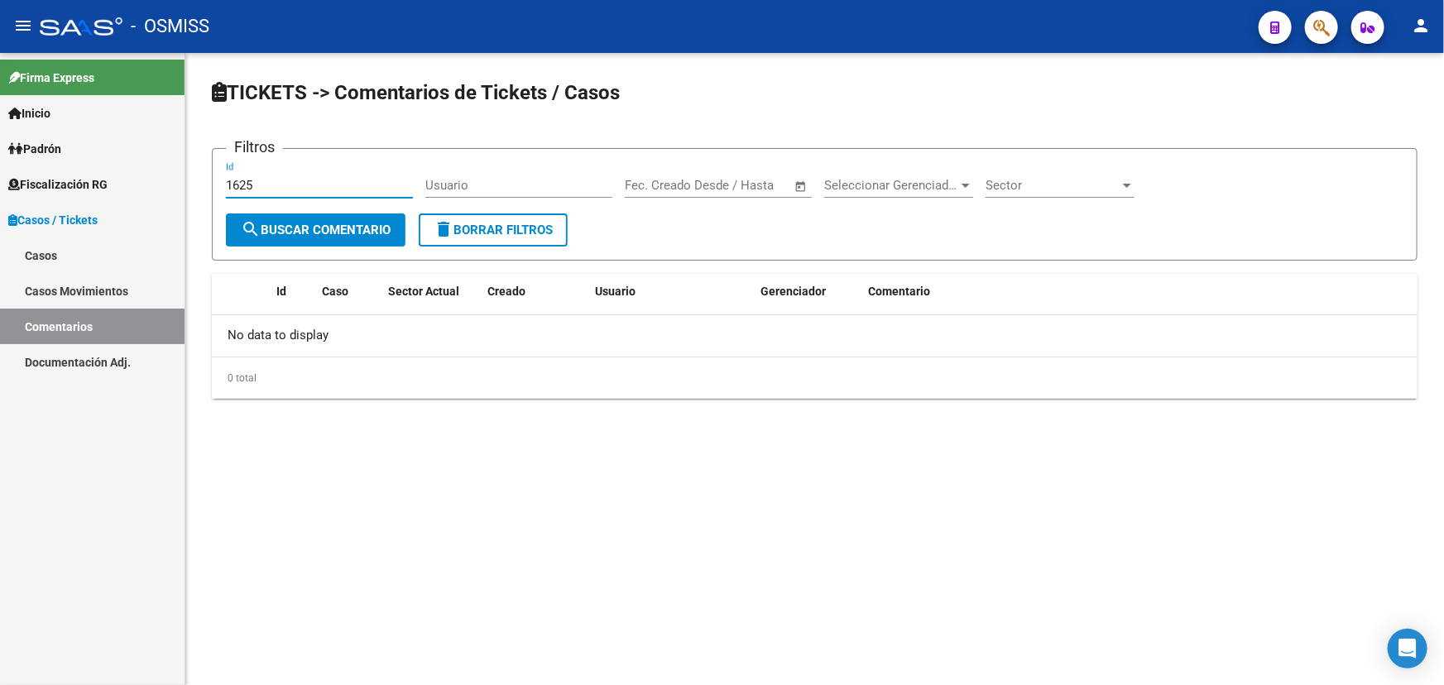
type input "1625"
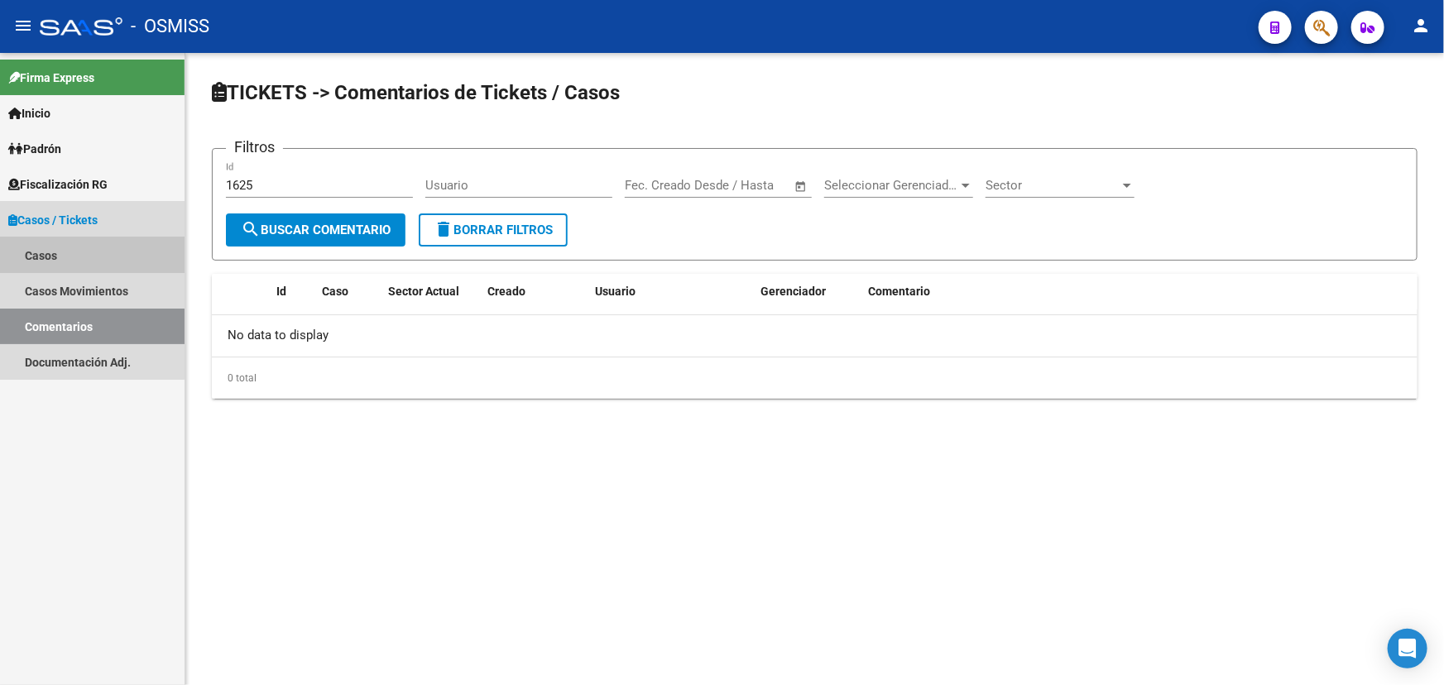
click at [49, 245] on link "Casos" at bounding box center [92, 255] width 184 height 36
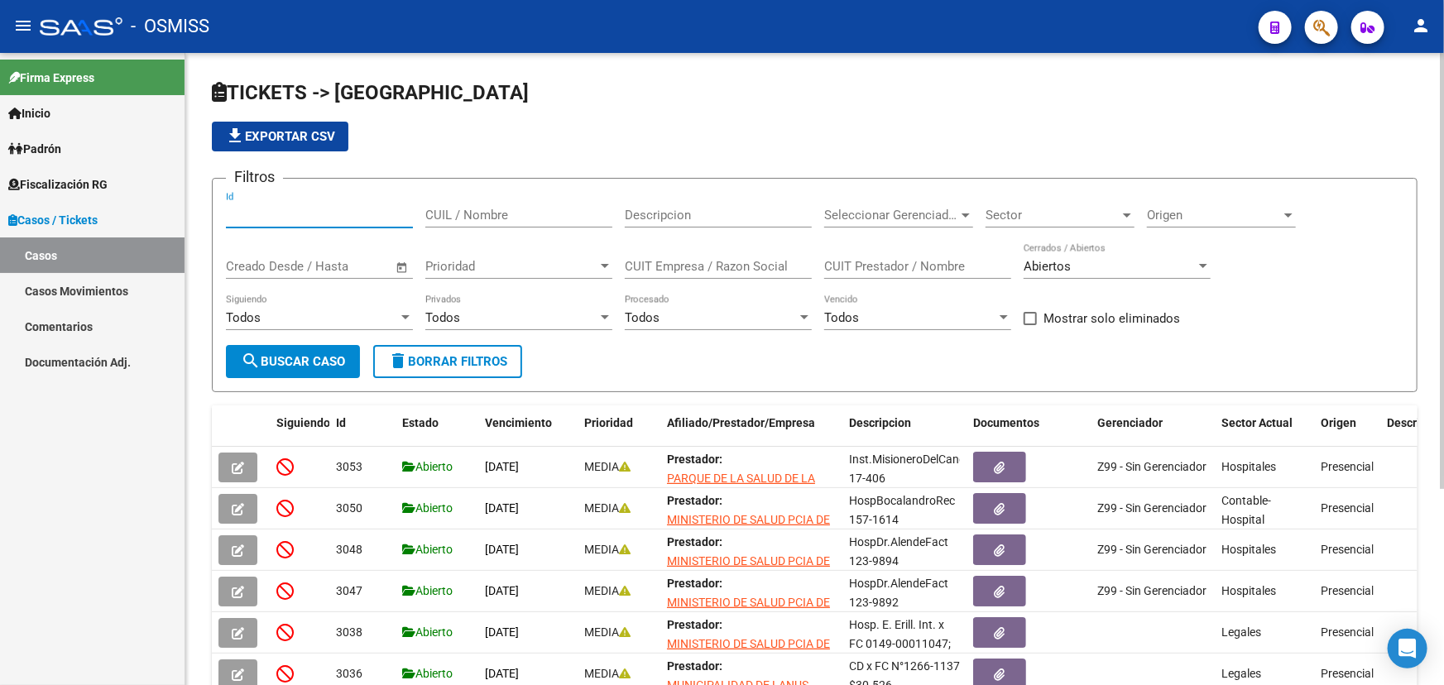
click at [266, 208] on input "Id" at bounding box center [319, 215] width 187 height 15
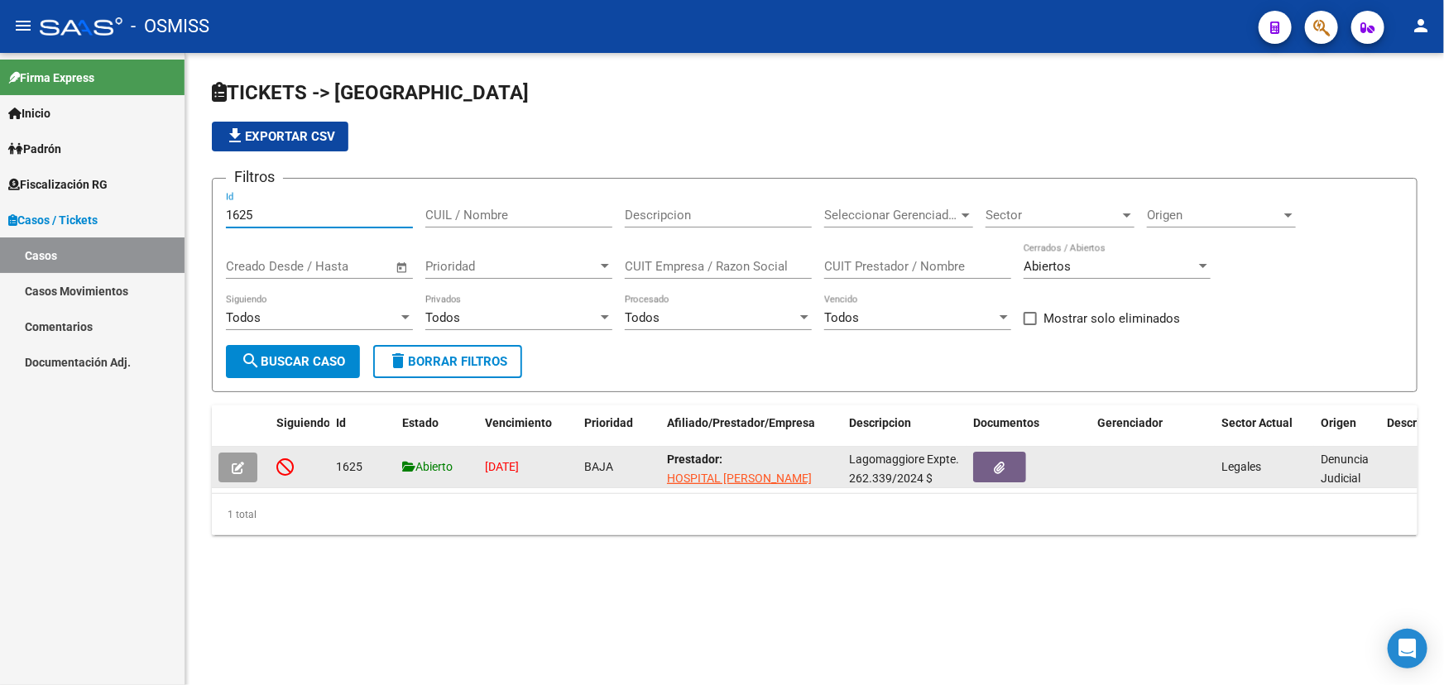
type input "1625"
click at [220, 468] on button "button" at bounding box center [237, 467] width 39 height 30
click at [235, 467] on icon "button" at bounding box center [238, 468] width 12 height 12
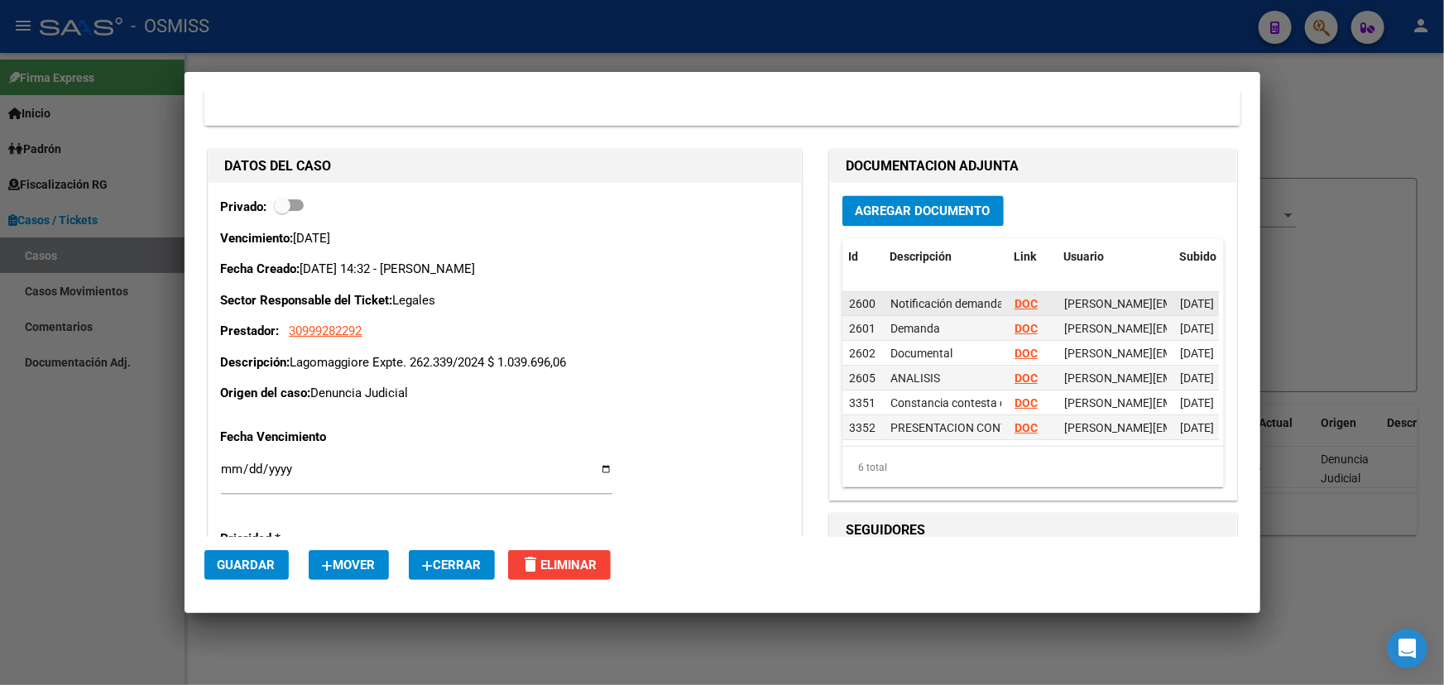
scroll to position [11, 0]
click at [916, 204] on span "Agregar Documento" at bounding box center [922, 210] width 135 height 15
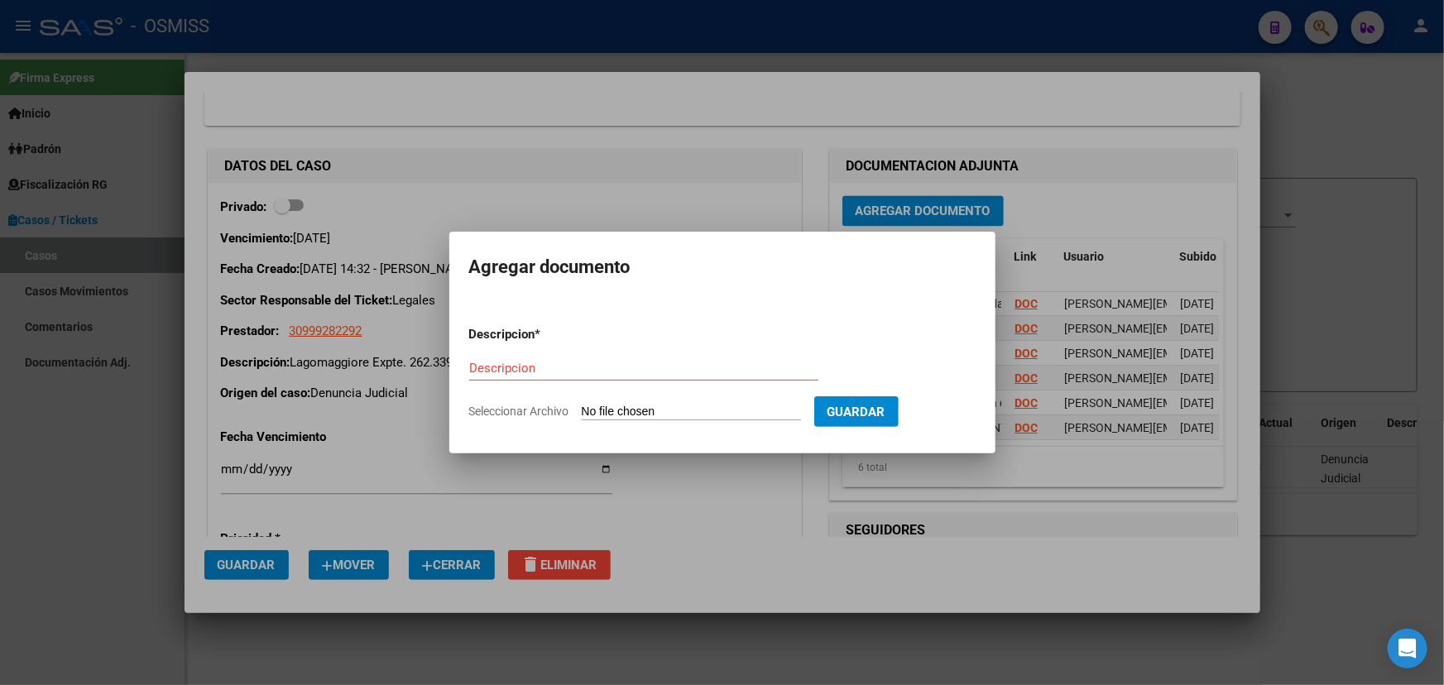
click at [705, 405] on input "Seleccionar Archivo" at bounding box center [691, 413] width 219 height 16
type input "C:\fakepath\Informe Lagomaggiore Expte. 262339.pdf"
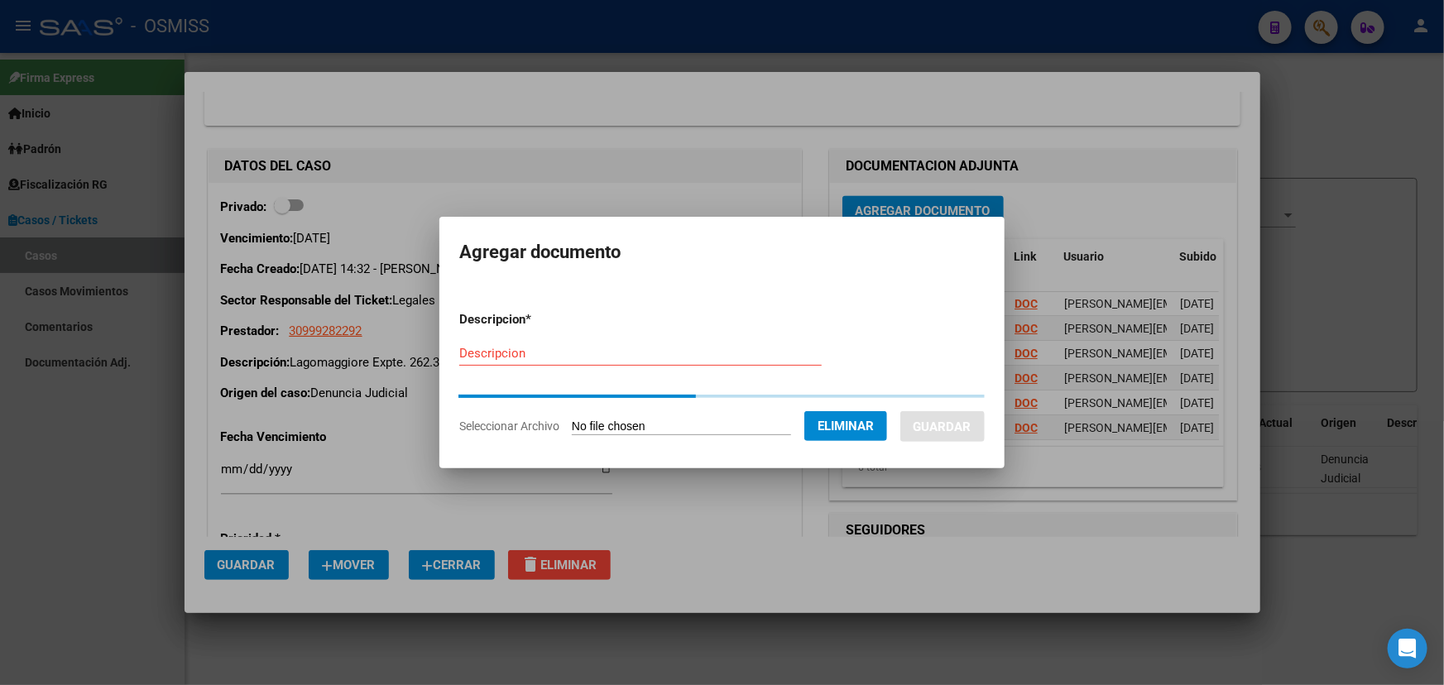
click at [532, 355] on div "Descripcion" at bounding box center [640, 353] width 362 height 25
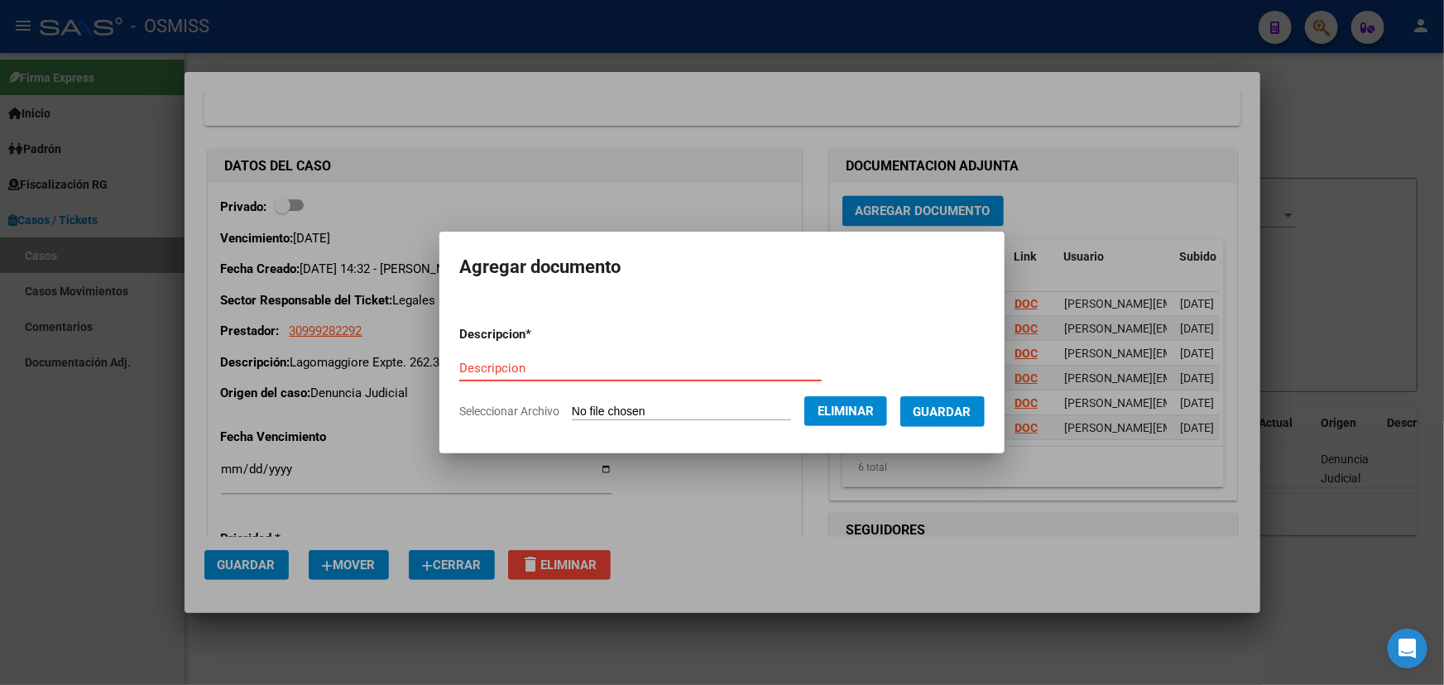
paste input "Informe Lagomaggiore Expte. 262339"
type input "Informe Lagomaggiore Expte. 262339"
click at [965, 405] on span "Guardar" at bounding box center [942, 412] width 58 height 15
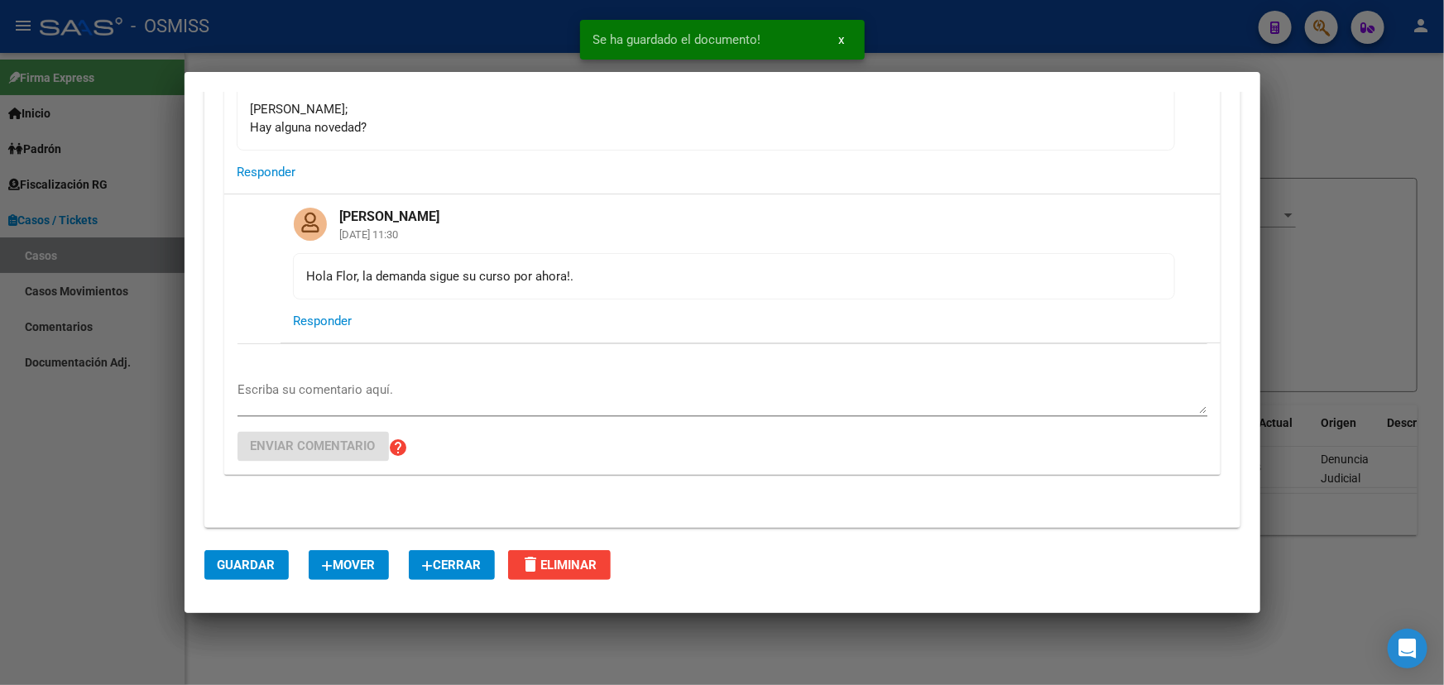
scroll to position [1429, 0]
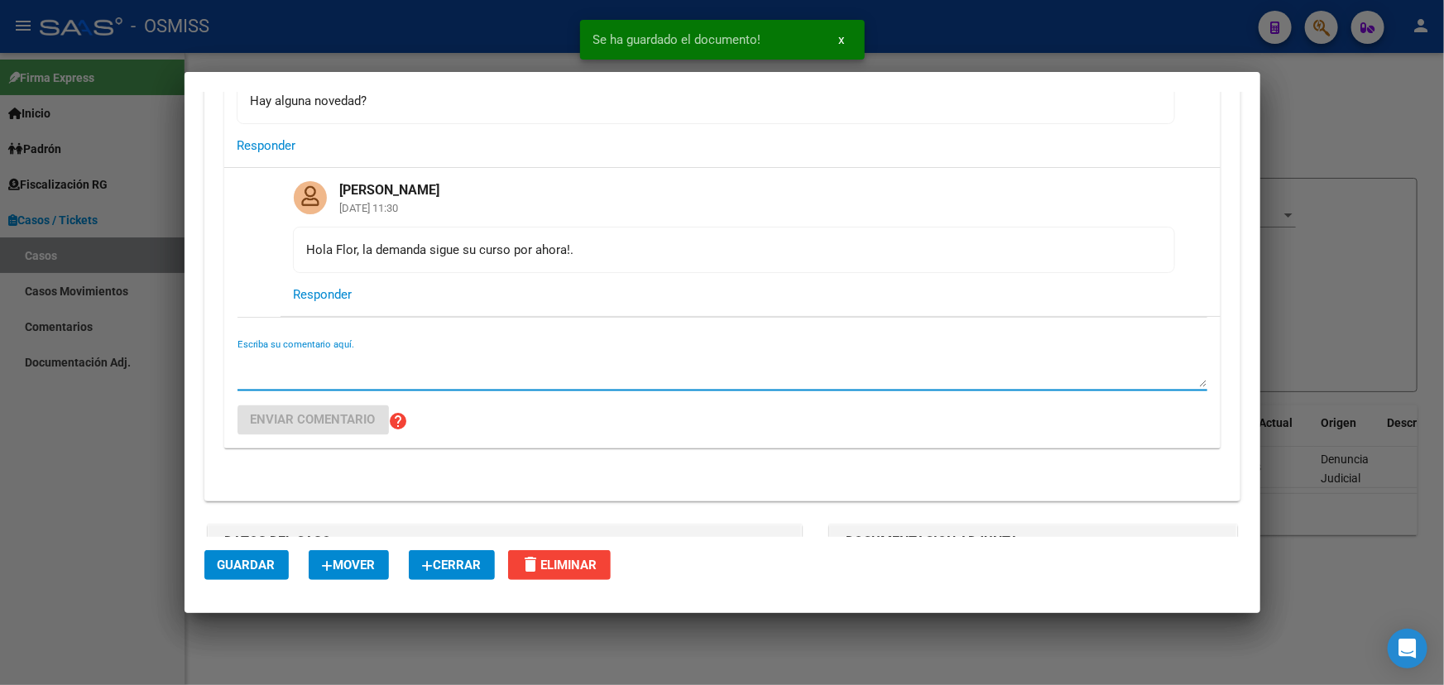
click at [346, 381] on textarea "Escriba su comentario aquí." at bounding box center [722, 370] width 970 height 33
type textarea "F"
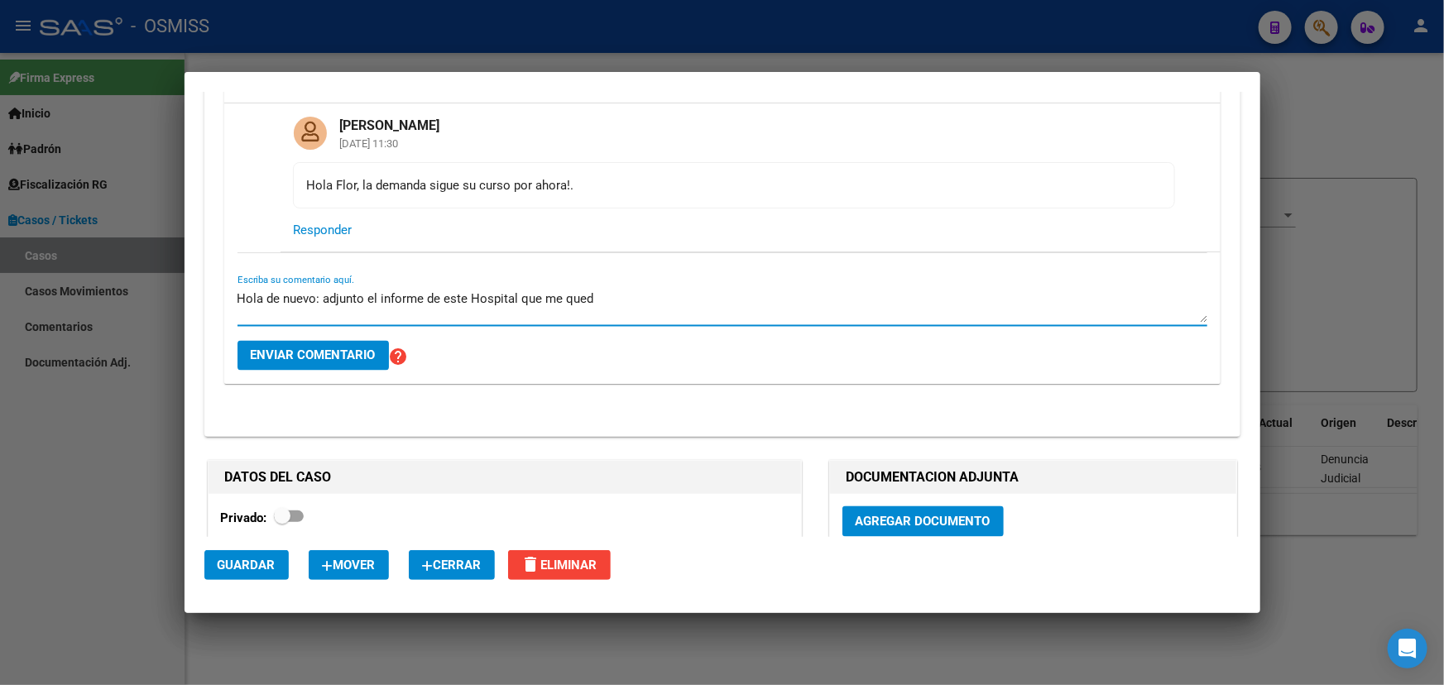
scroll to position [1353, 0]
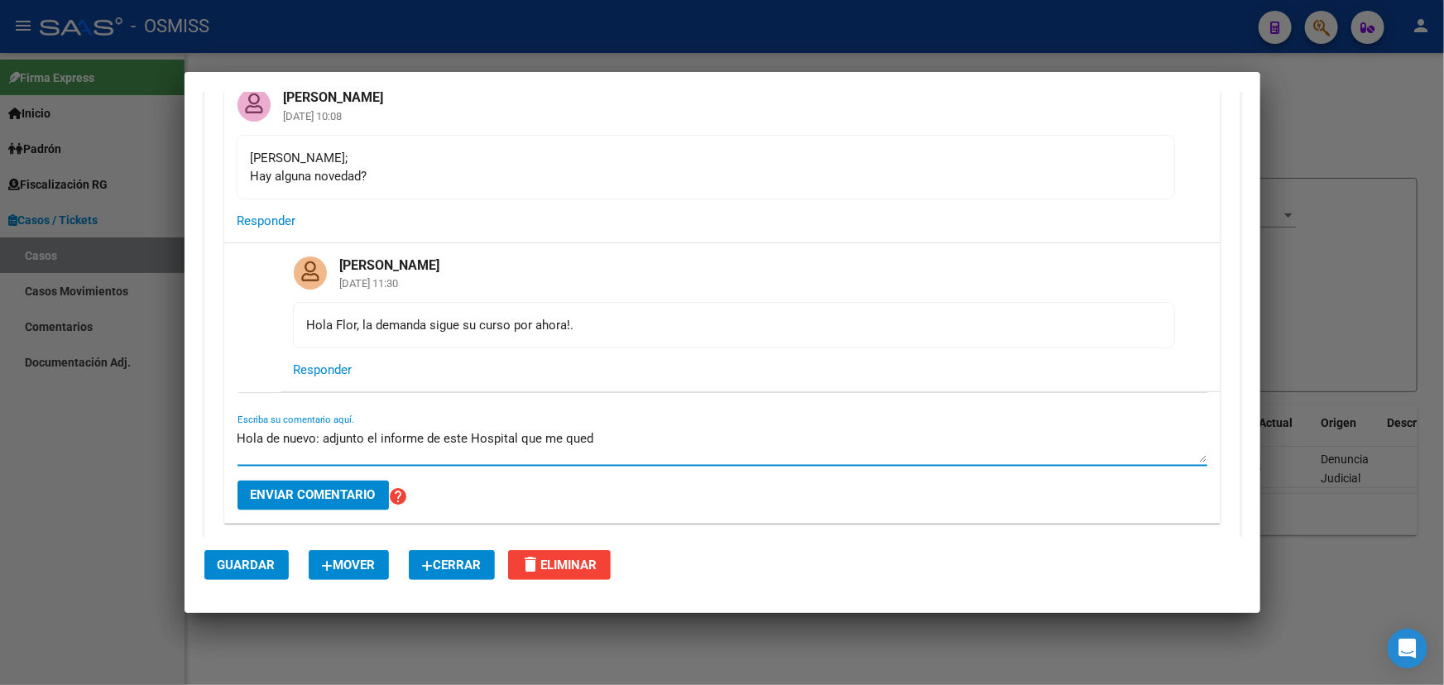
click at [310, 433] on textarea "Hola de nuevo: adjunto el informe de este Hospital que me qued" at bounding box center [722, 445] width 970 height 33
click at [314, 433] on textarea "Hola de nuevo: adjunto el informe de este Hospital que me qued" at bounding box center [722, 445] width 970 height 33
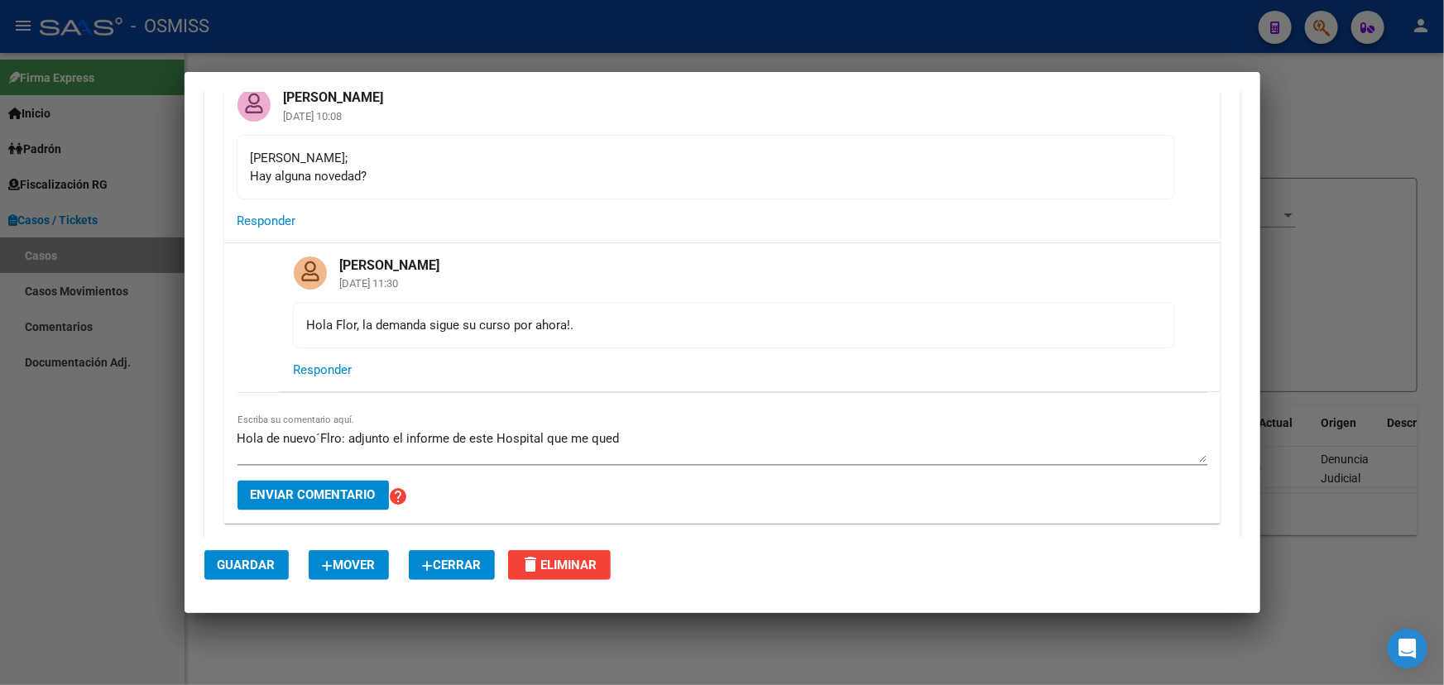
click at [724, 418] on div "Hola de nuevo´Flro: adjunto el informe de este Hospital que me qued Escriba su …" at bounding box center [722, 458] width 970 height 132
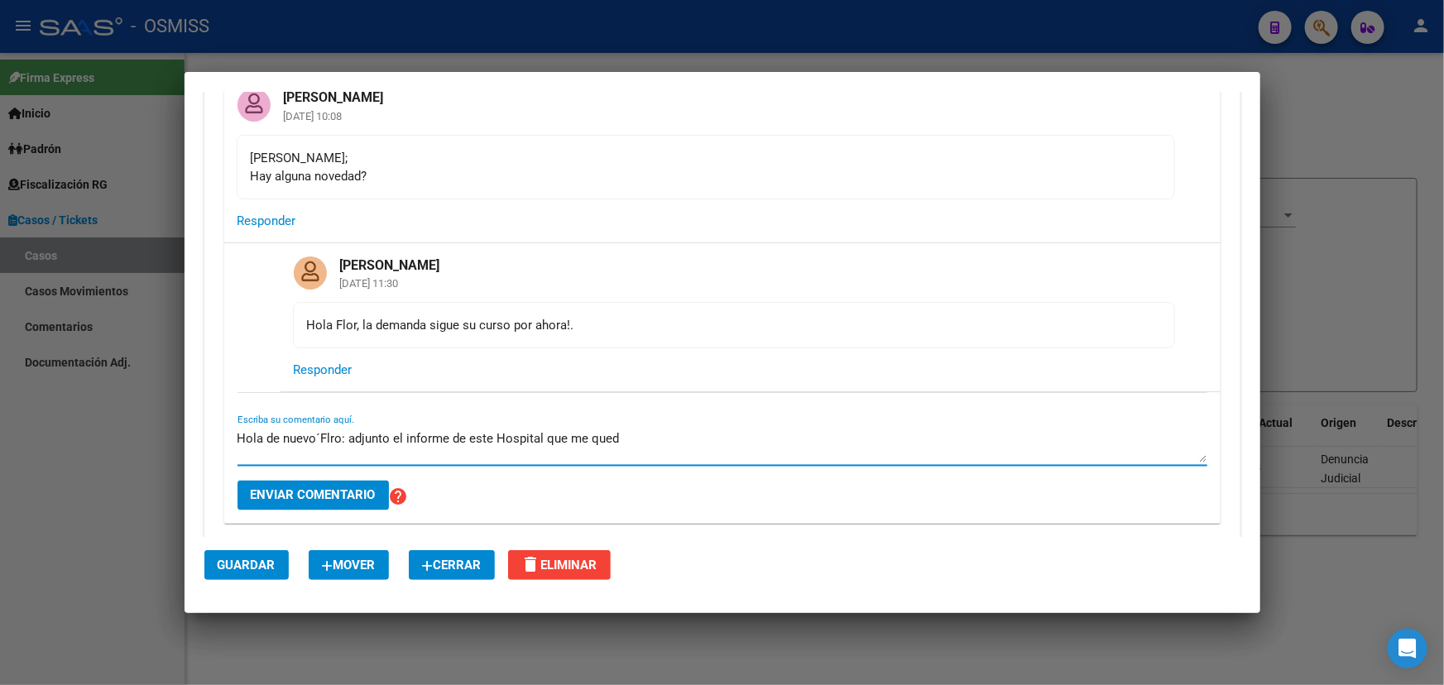
drag, startPoint x: 657, startPoint y: 429, endPoint x: 545, endPoint y: 435, distance: 111.9
click at [545, 435] on textarea "Hola de nuevo´Flro: adjunto el informe de este Hospital que me qued" at bounding box center [722, 445] width 970 height 33
click at [385, 443] on textarea "Hola de nuevo´Flro: adjunto el informe de este Hospital que me qued" at bounding box center [722, 445] width 970 height 33
drag, startPoint x: 670, startPoint y: 442, endPoint x: 594, endPoint y: 440, distance: 76.1
click at [594, 440] on textarea "Hola de nuevo´Flro: adjunto también el informe de este Hospital que me qued" at bounding box center [722, 445] width 970 height 33
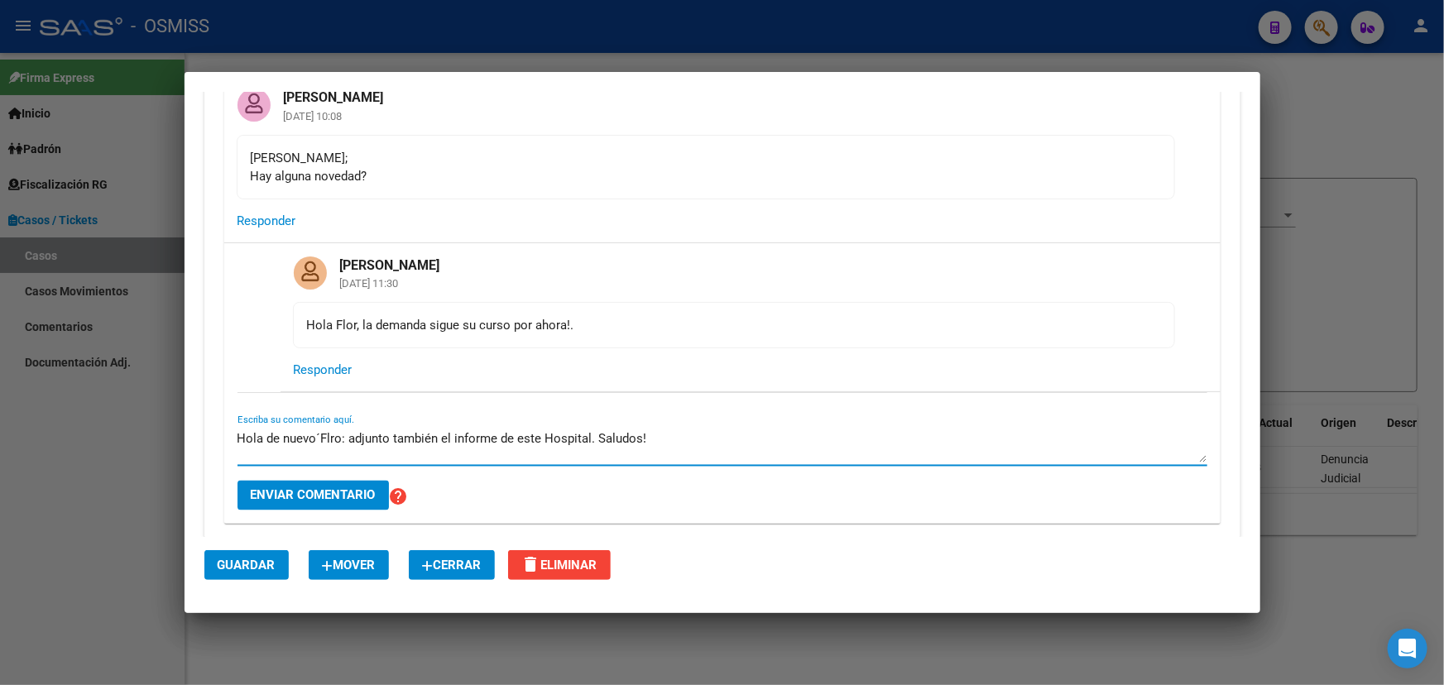
click at [323, 433] on textarea "Hola de nuevo´Flro: adjunto también el informe de este Hospital. Saludos!" at bounding box center [722, 445] width 970 height 33
type textarea "Hola de nuevo Flor: adjunto también el informe de este Hospital. Saludos!"
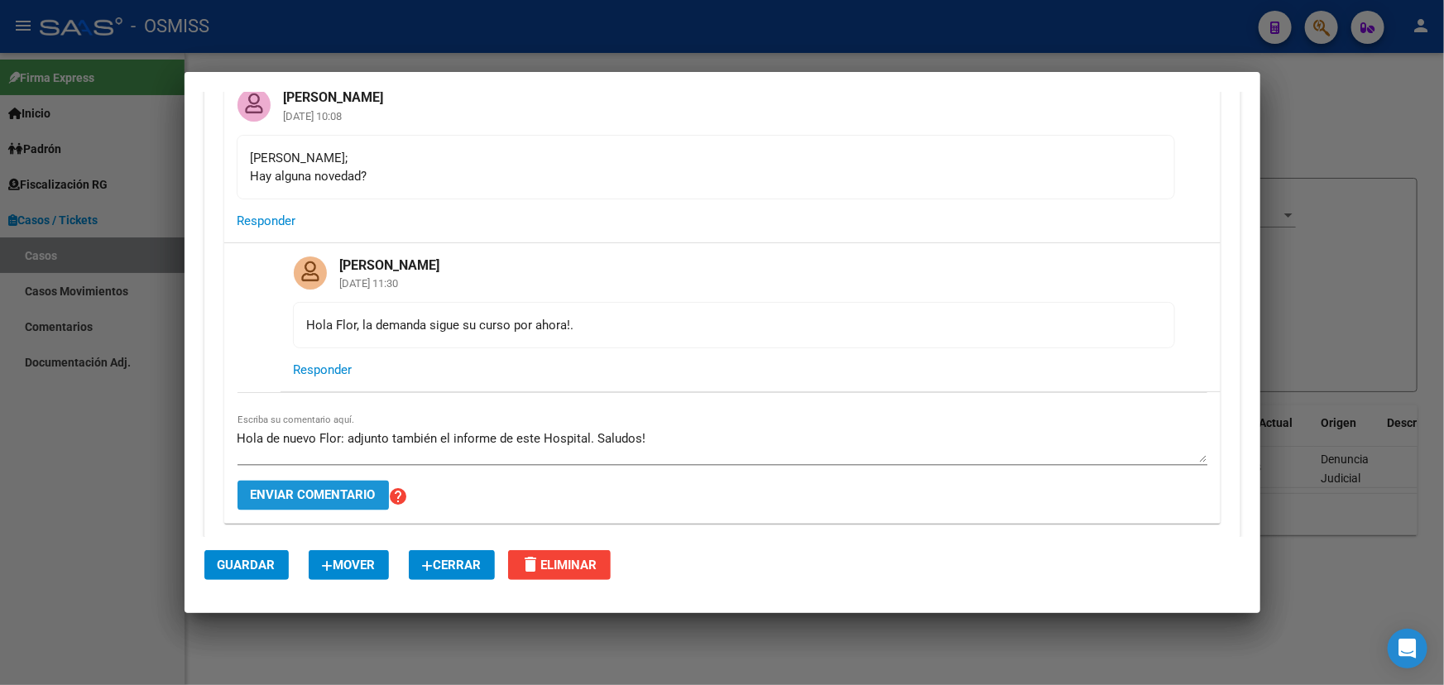
click at [346, 497] on span "Enviar comentario" at bounding box center [313, 495] width 125 height 15
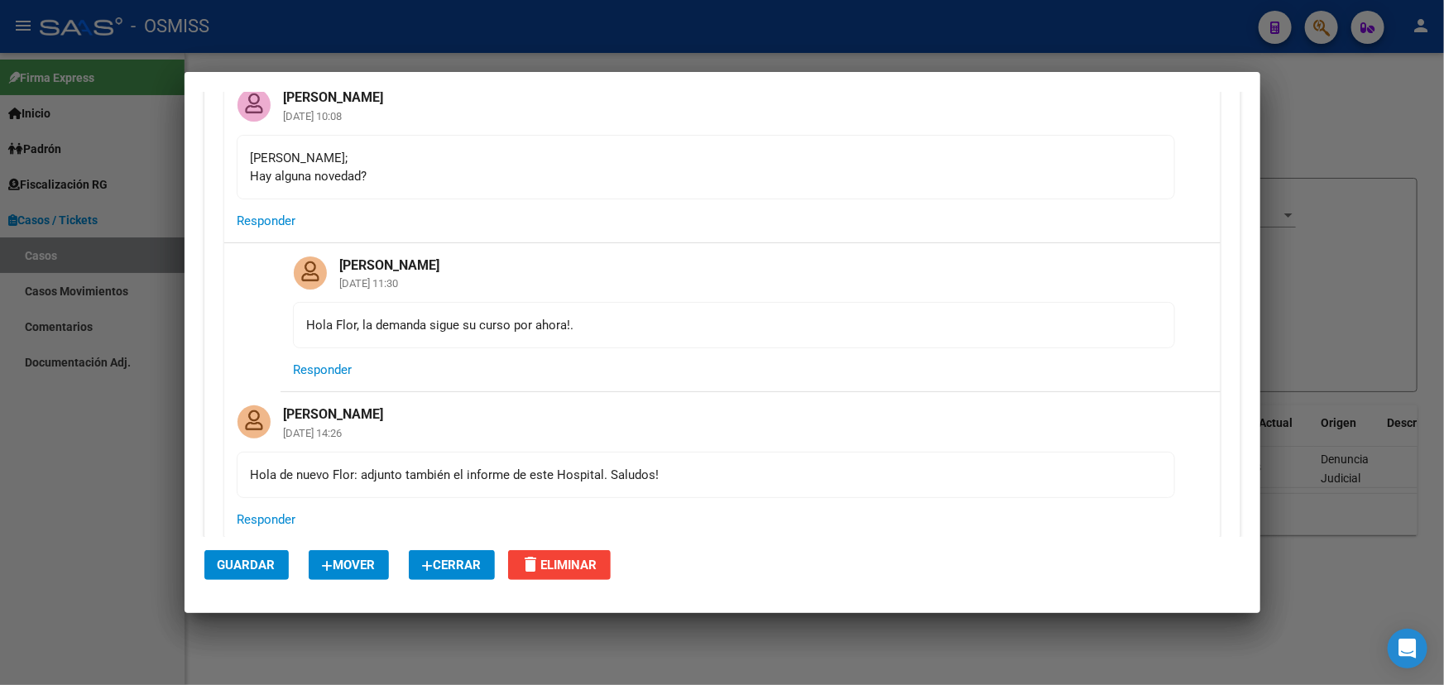
scroll to position [1429, 0]
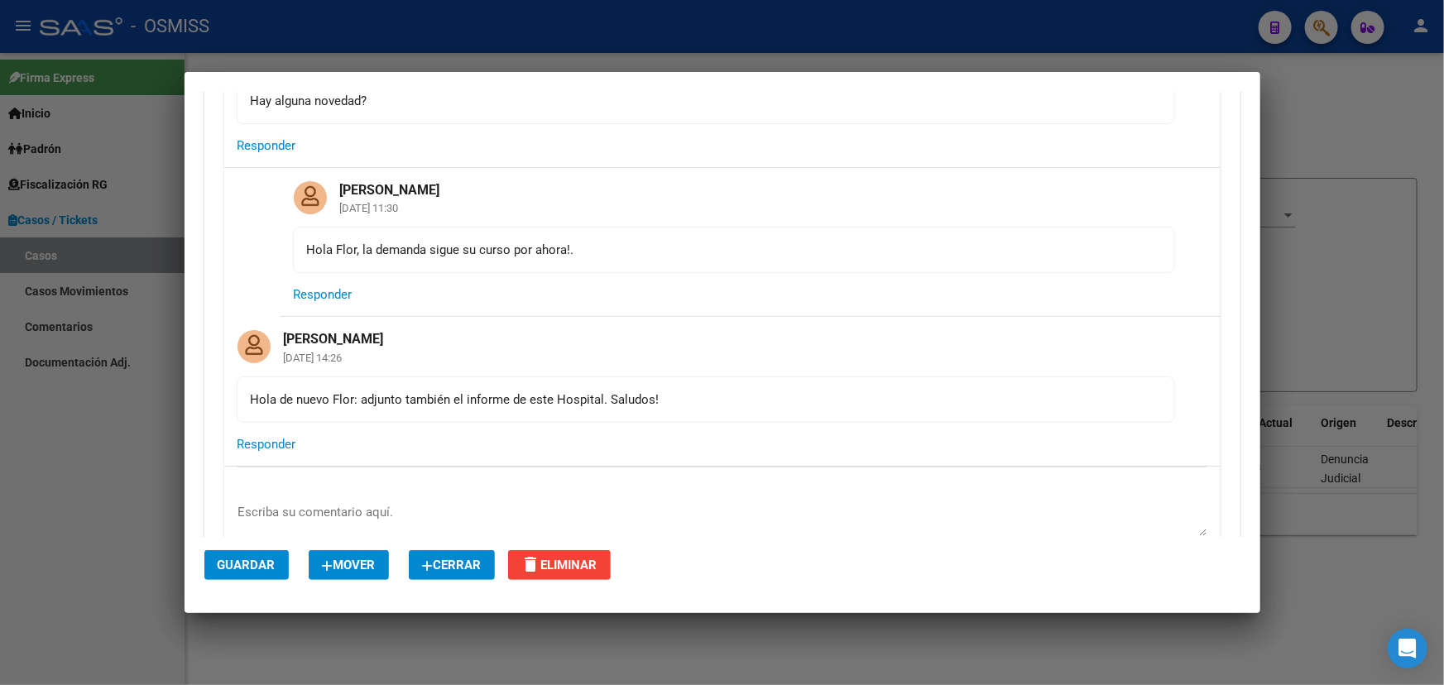
drag, startPoint x: 320, startPoint y: 396, endPoint x: 571, endPoint y: 407, distance: 250.9
click at [468, 409] on mat-card-content "Hola de nuevo Flor: adjunto también el informe de este Hospital. Saludos!" at bounding box center [706, 399] width 938 height 46
click at [572, 407] on mat-card-content "Hola de nuevo Flor: adjunto también el informe de este Hospital. Saludos!" at bounding box center [706, 399] width 938 height 46
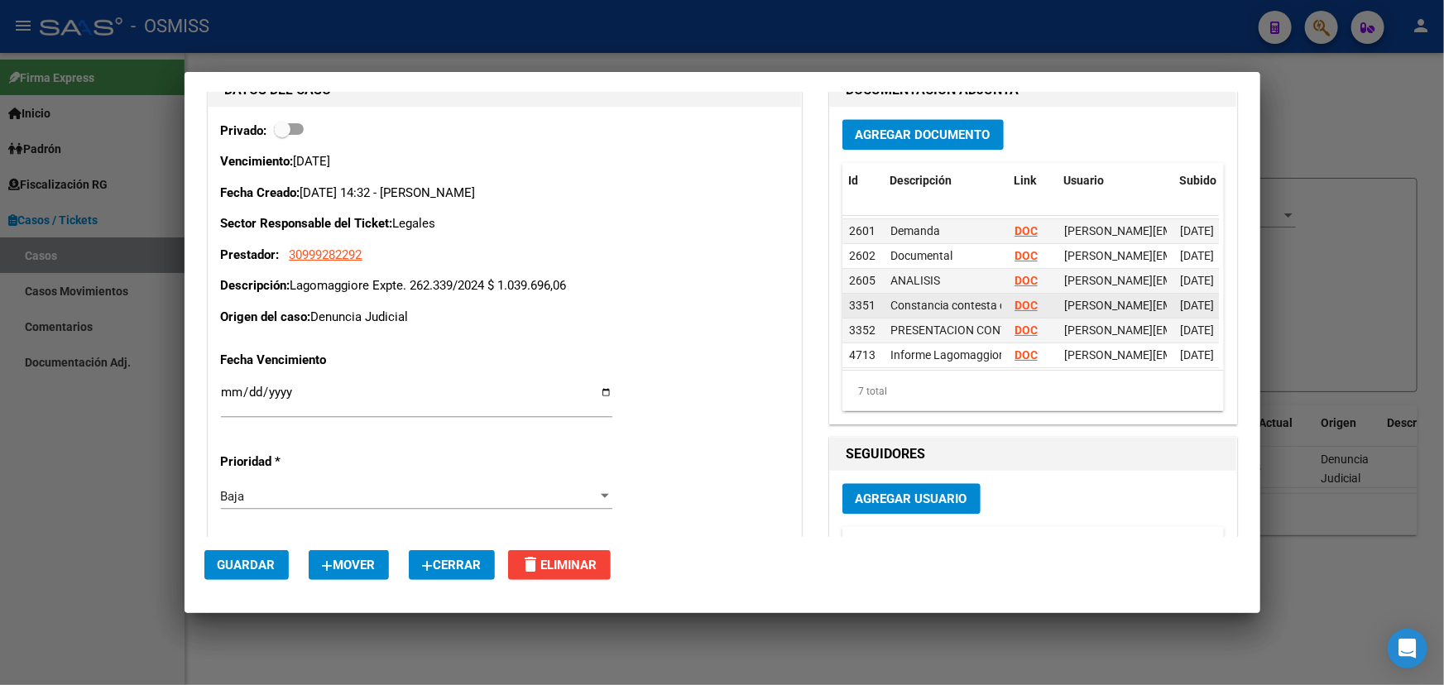
scroll to position [36, 0]
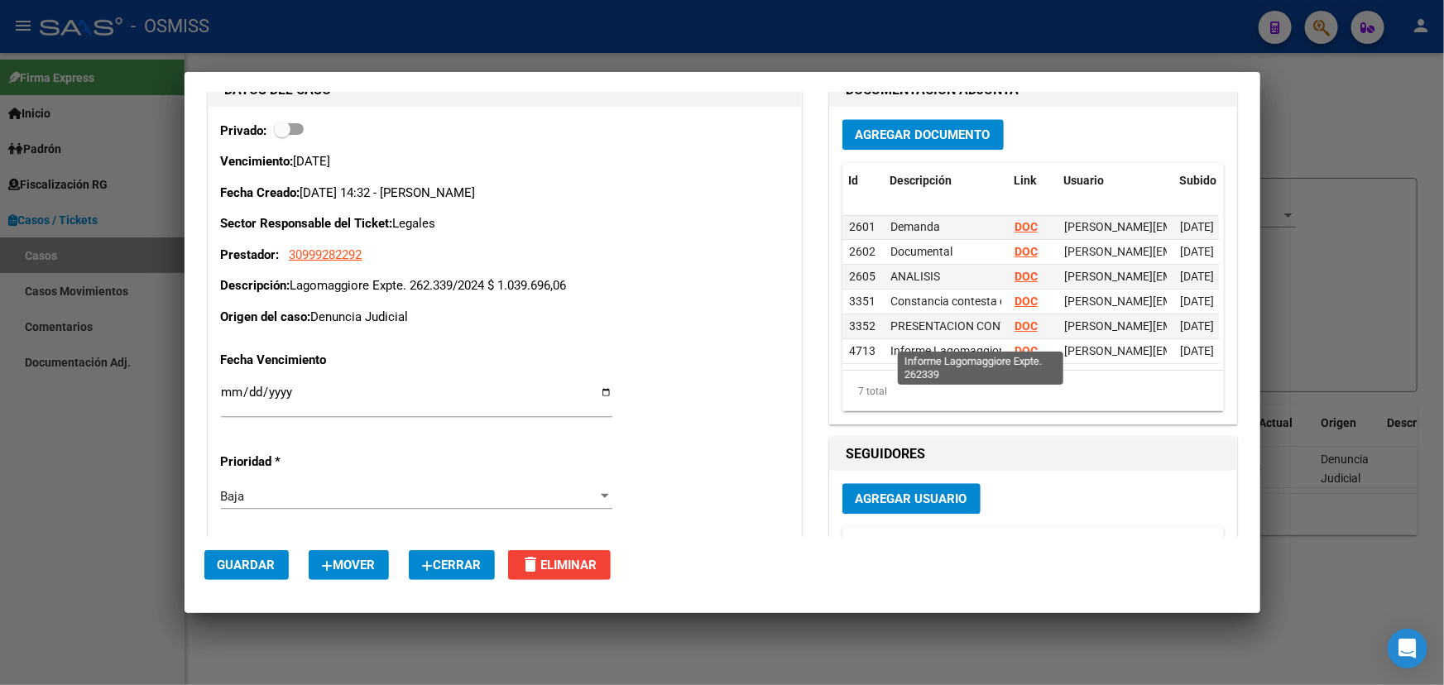
drag, startPoint x: 894, startPoint y: 342, endPoint x: 1059, endPoint y: 352, distance: 164.9
click at [1059, 352] on datatable-selection "2601 Demanda DOC fany.bracho@osmiss.org.ar - Fany Bracho 06/12/2024 2602 Docume…" at bounding box center [1030, 359] width 376 height 15
click at [1137, 374] on div "7 total" at bounding box center [1032, 391] width 381 height 41
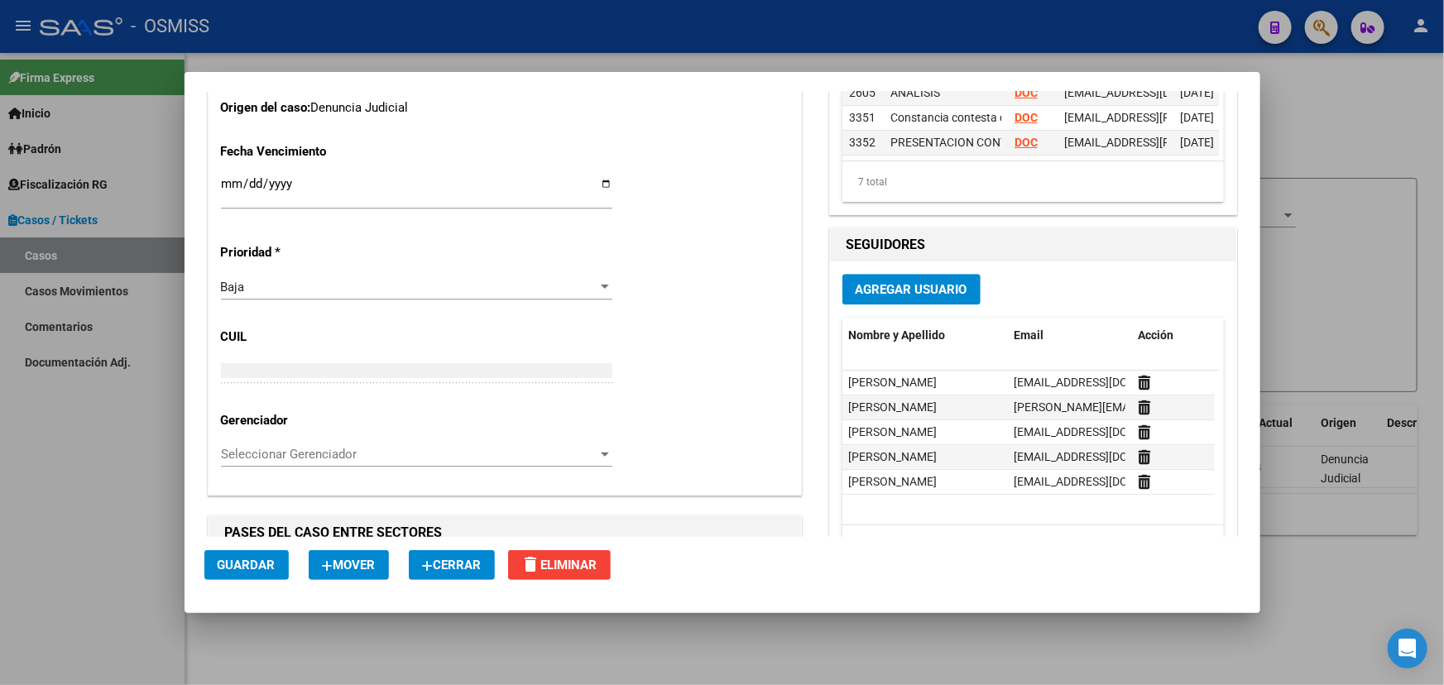
scroll to position [1804, 0]
